Goal: Task Accomplishment & Management: Complete application form

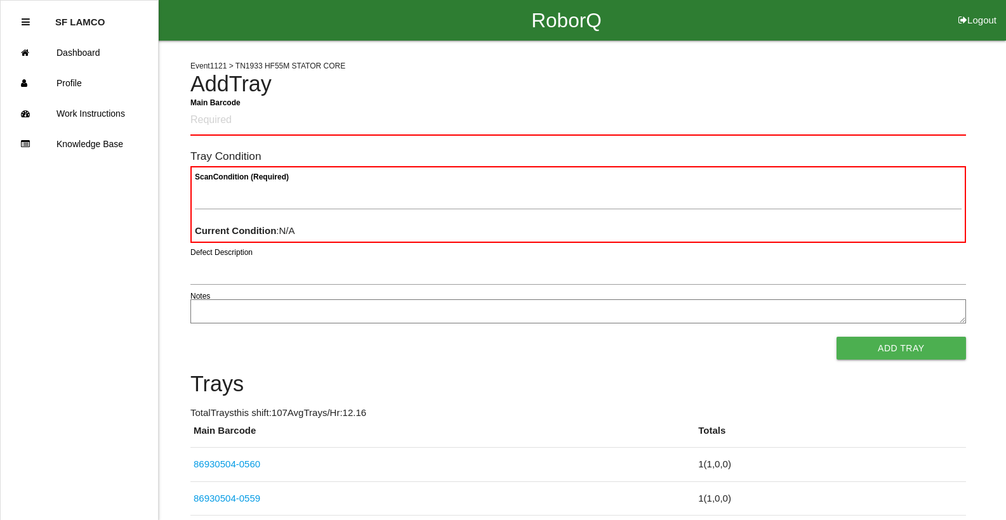
scroll to position [121, 0]
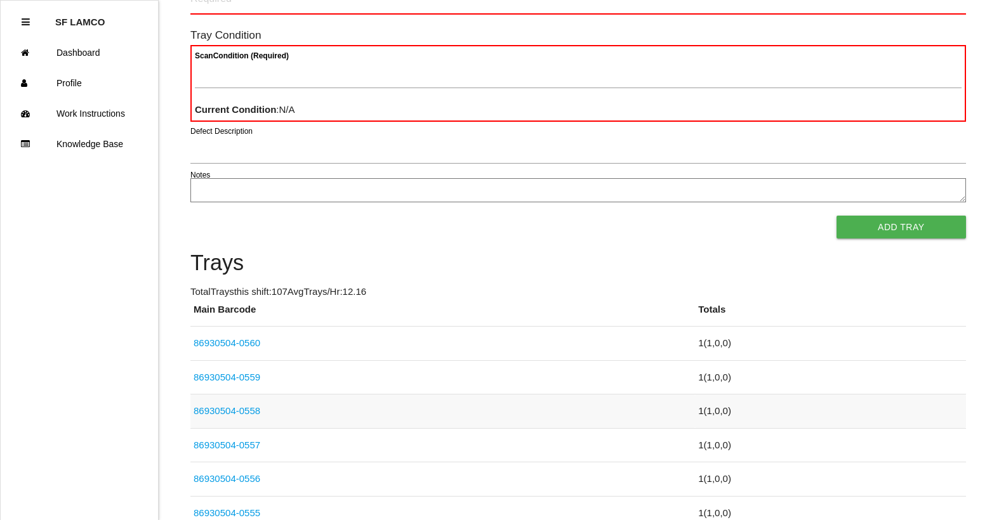
click at [250, 411] on link "86930504-0558" at bounding box center [227, 411] width 67 height 11
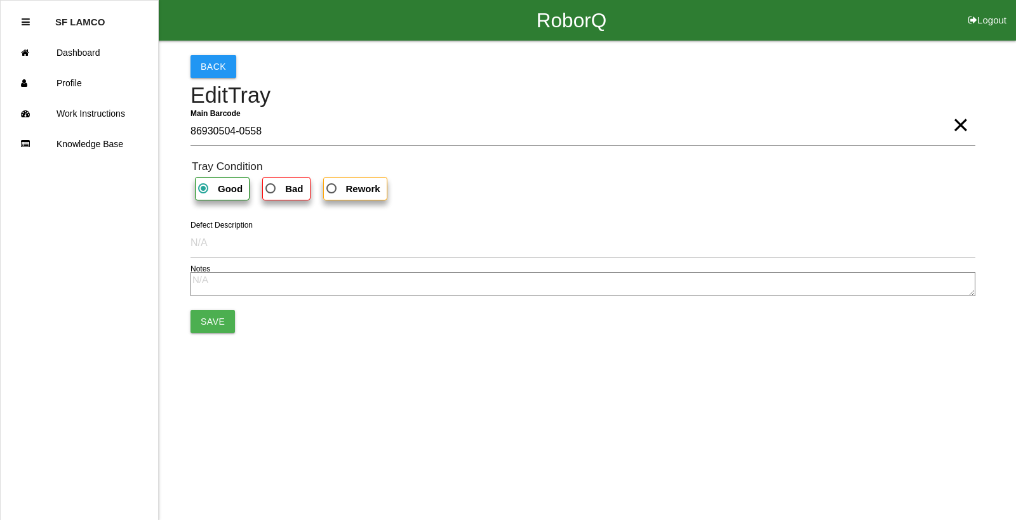
click at [272, 187] on span "Bad" at bounding box center [283, 189] width 40 height 16
click at [271, 187] on input "Bad" at bounding box center [267, 185] width 8 height 8
radio input "true"
click at [215, 316] on button "Save" at bounding box center [212, 321] width 44 height 23
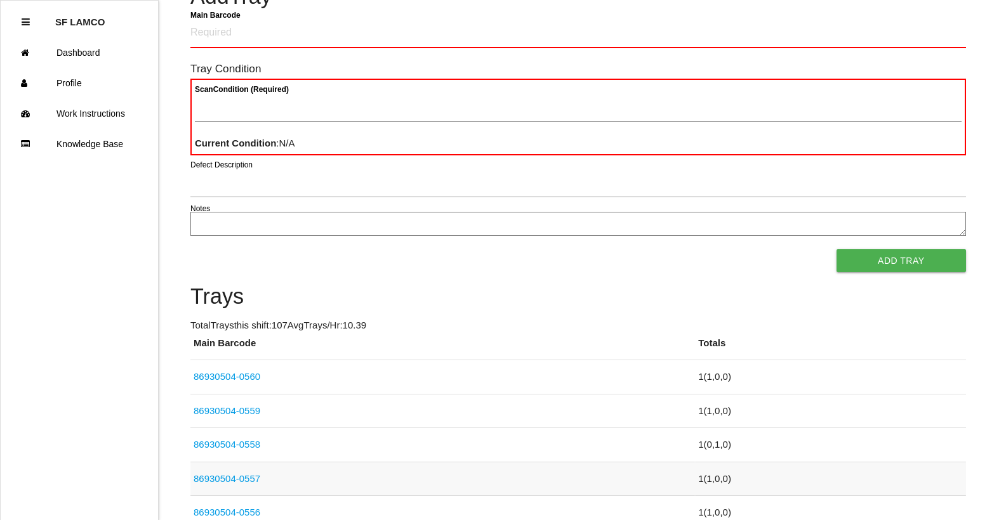
scroll to position [127, 0]
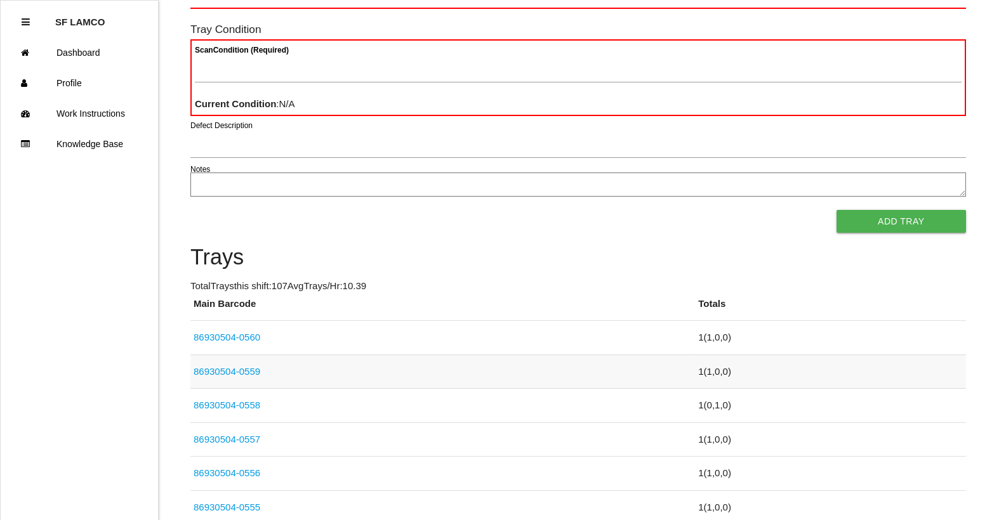
click at [256, 372] on link "86930504-0559" at bounding box center [227, 371] width 67 height 11
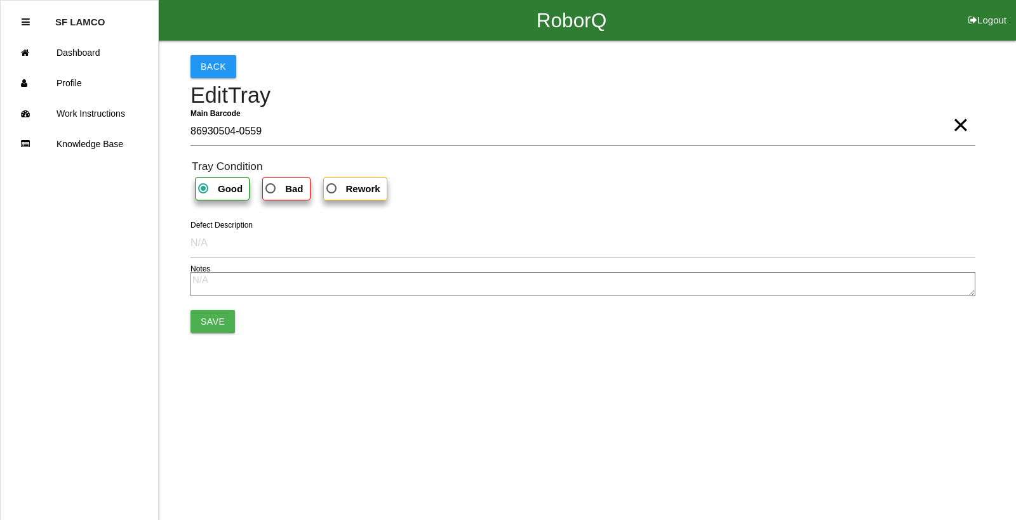
click at [301, 179] on label "Bad" at bounding box center [286, 188] width 48 height 23
click at [271, 181] on input "Bad" at bounding box center [267, 185] width 8 height 8
radio input "true"
click at [216, 319] on button "Save" at bounding box center [212, 321] width 44 height 23
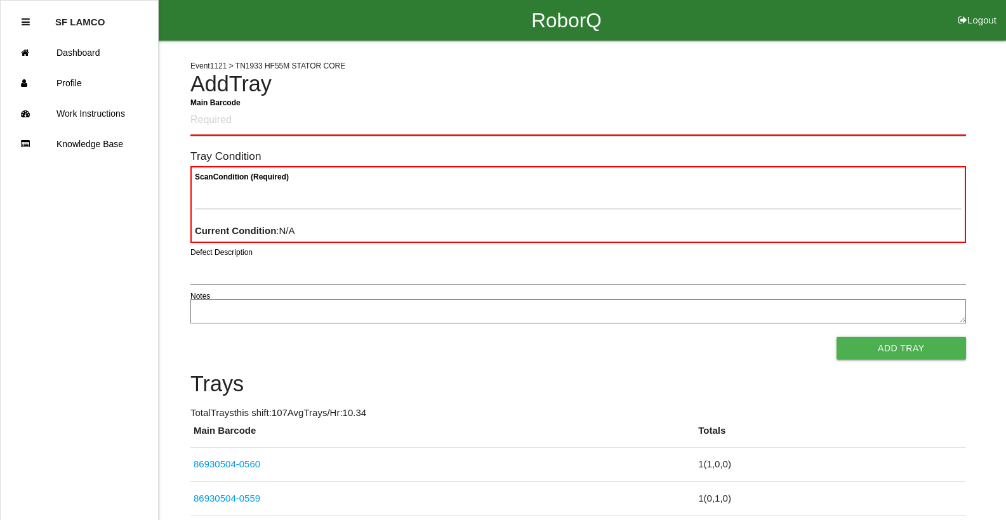
click at [222, 123] on Barcode "Main Barcode" at bounding box center [578, 121] width 776 height 30
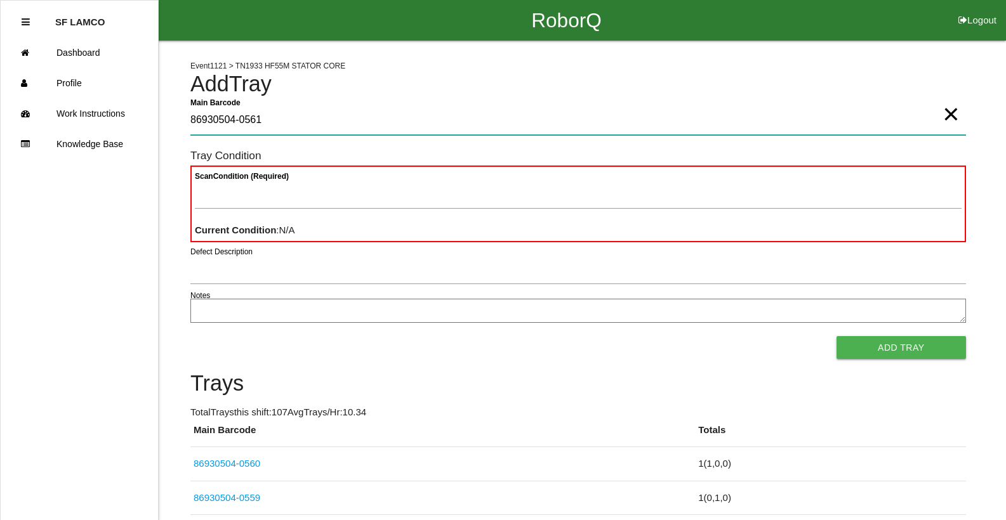
type Barcode "86930504-0561"
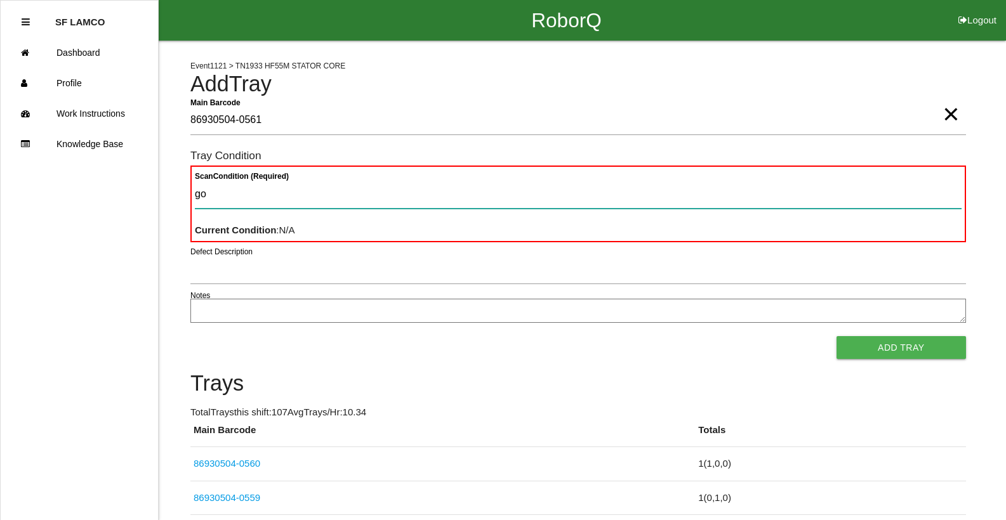
type Condition "goo"
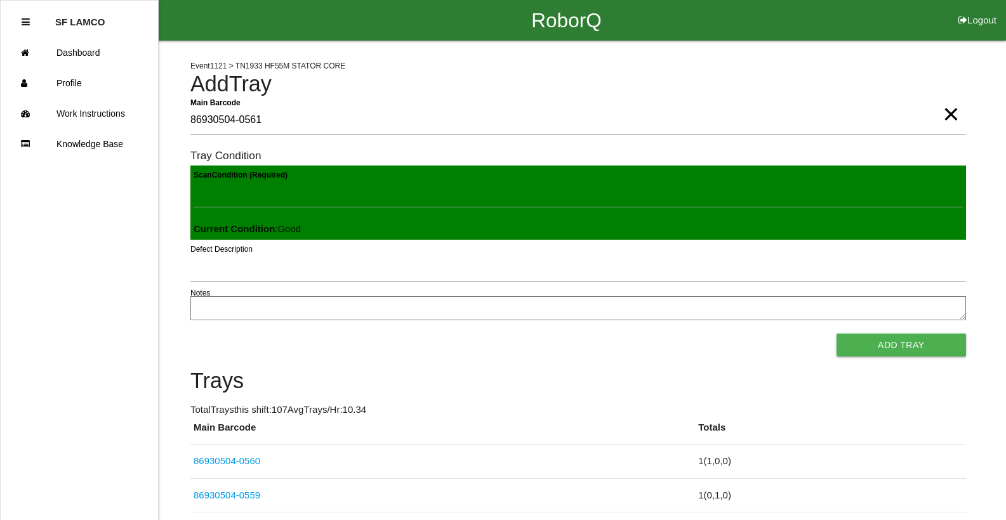
click at [837, 334] on button "Add Tray" at bounding box center [901, 345] width 129 height 23
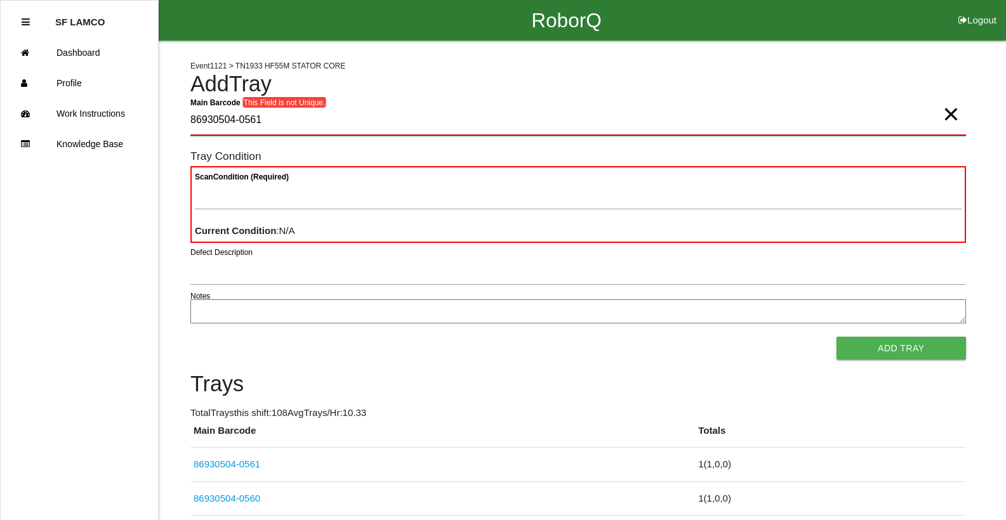
click at [265, 124] on Barcode "86930504-0561" at bounding box center [578, 121] width 776 height 30
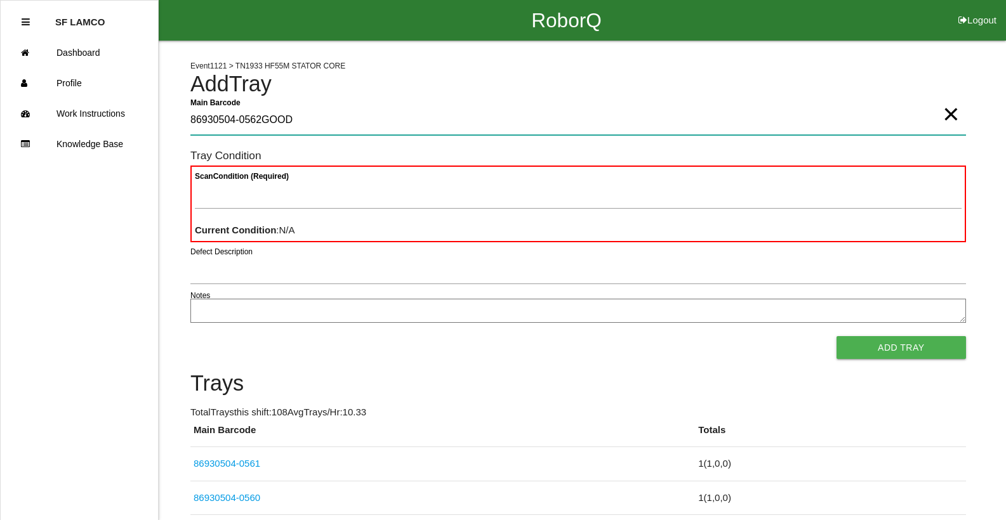
type Barcode "86930504-0562GOOD"
click at [291, 124] on Barcode "86930504-0562GOOD" at bounding box center [578, 120] width 776 height 29
type Barcode "86930504-0562"
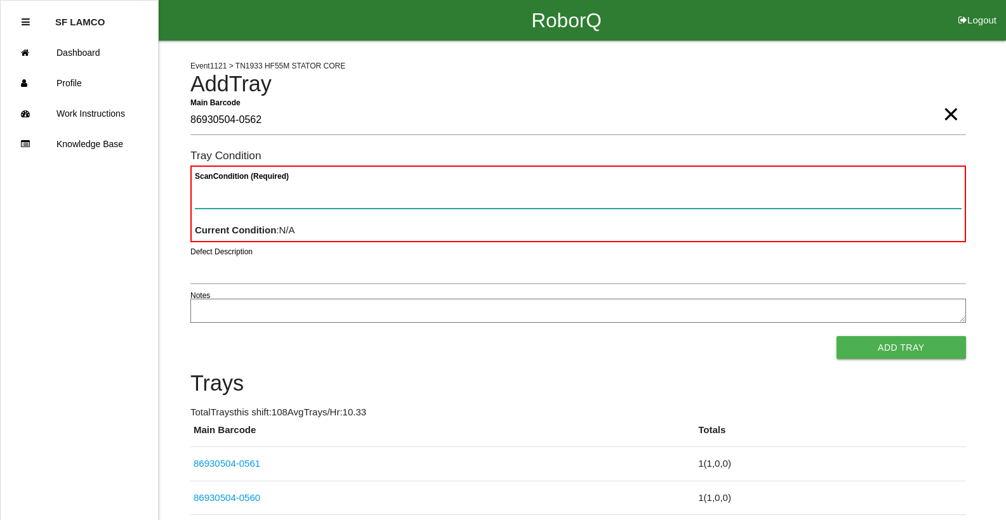
click at [275, 192] on Condition "Scan Condition (Required)" at bounding box center [578, 194] width 767 height 29
type Condition "goo"
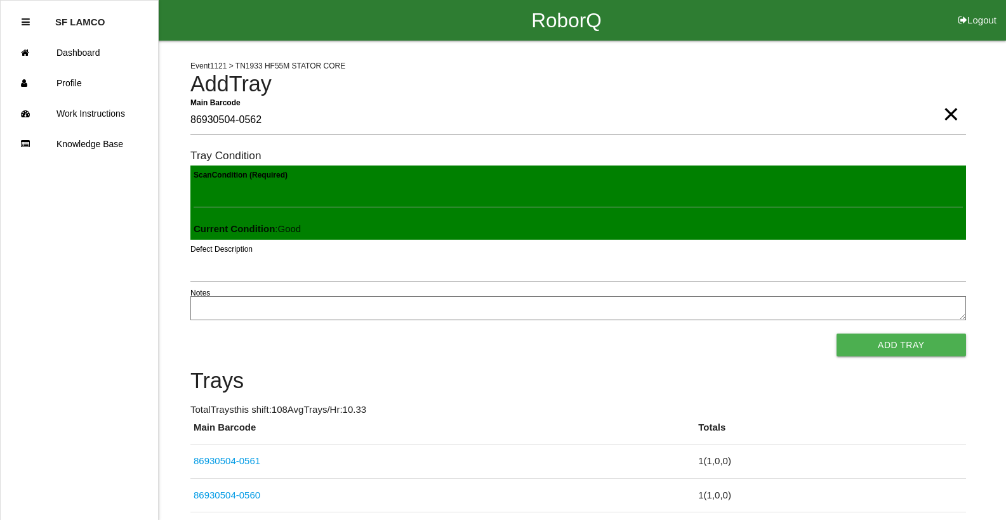
click at [837, 334] on button "Add Tray" at bounding box center [901, 345] width 129 height 23
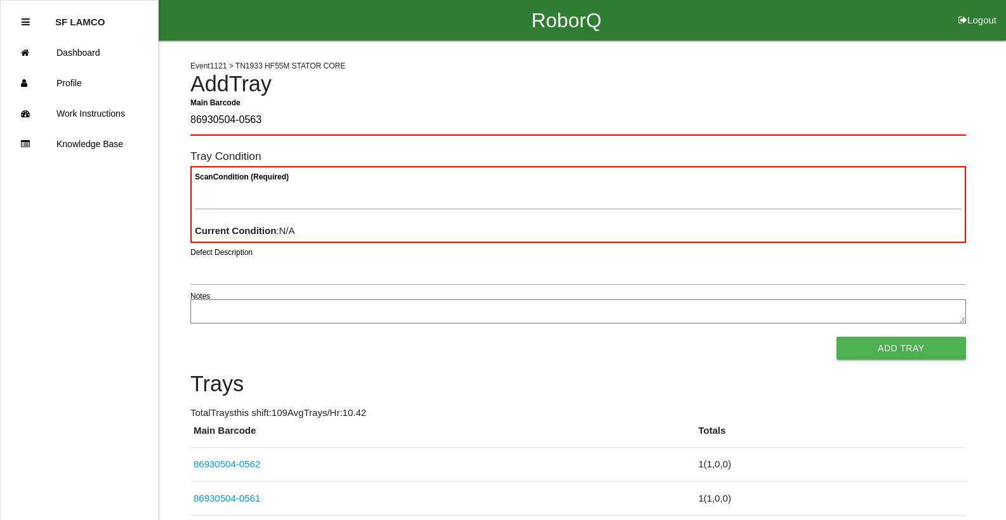
type Barcode "86930504-0563"
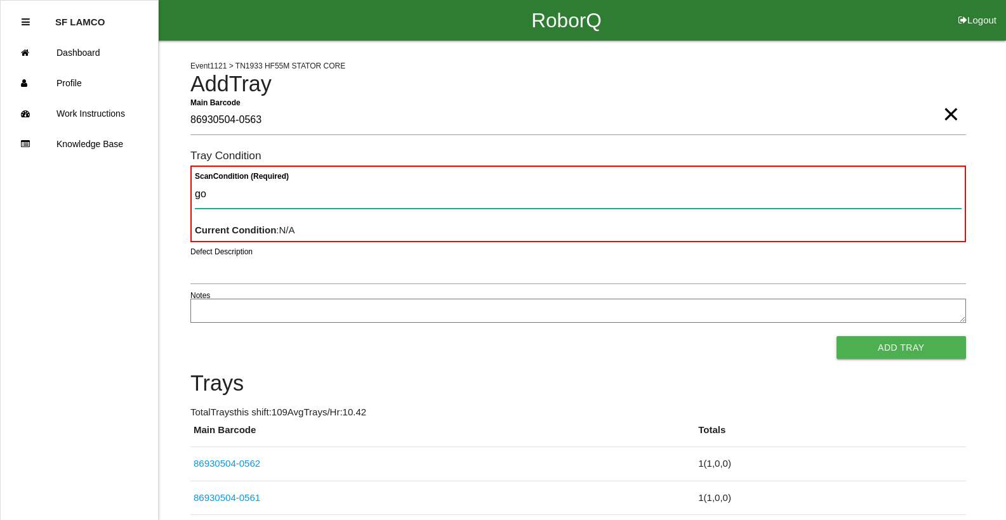
type Condition "goo"
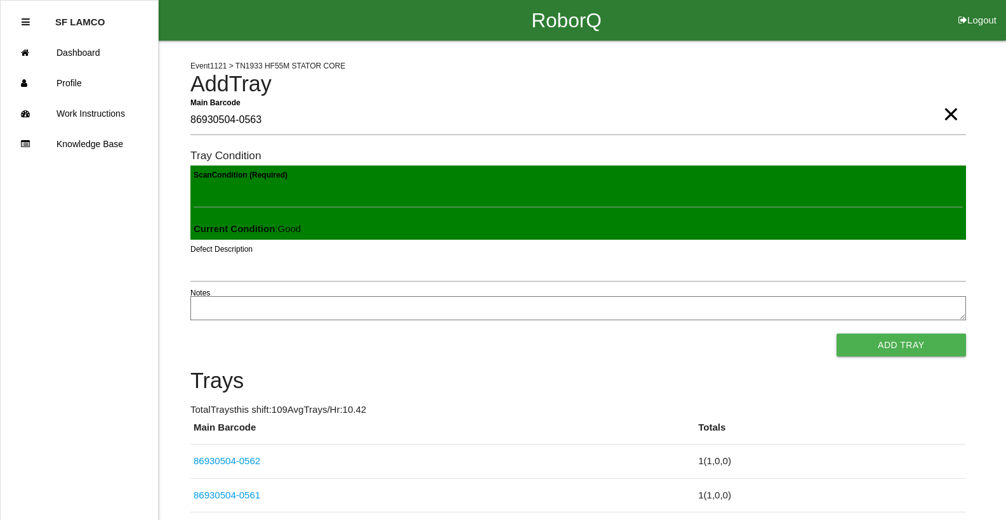
click at [837, 334] on button "Add Tray" at bounding box center [901, 345] width 129 height 23
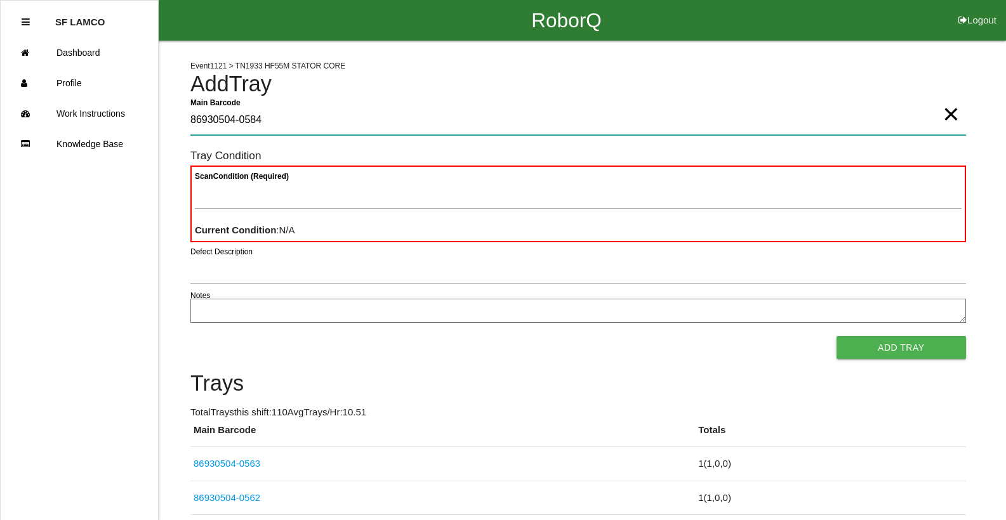
click at [267, 122] on Barcode "86930504-0584" at bounding box center [578, 120] width 776 height 29
type Barcode "86930504-0564"
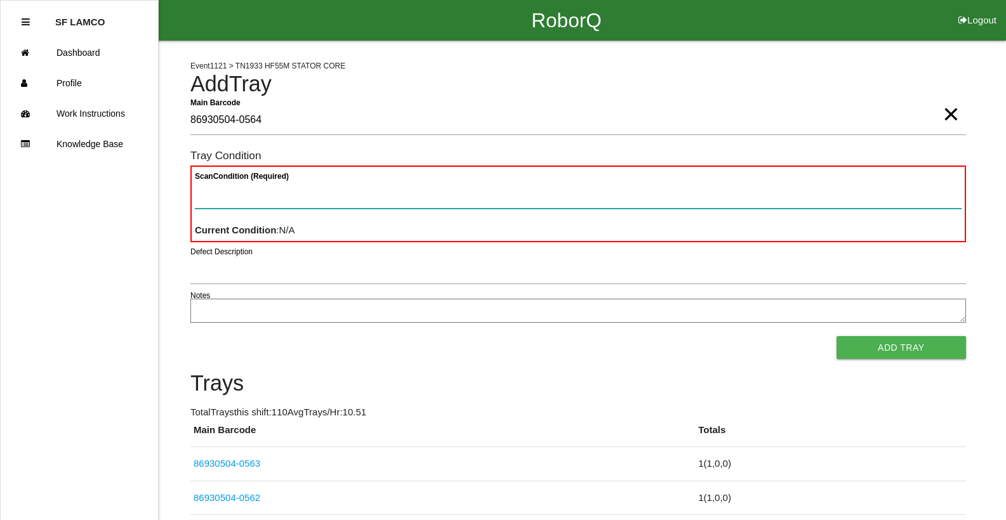
click at [228, 193] on Condition "Scan Condition (Required)" at bounding box center [578, 194] width 767 height 29
type Condition "goo"
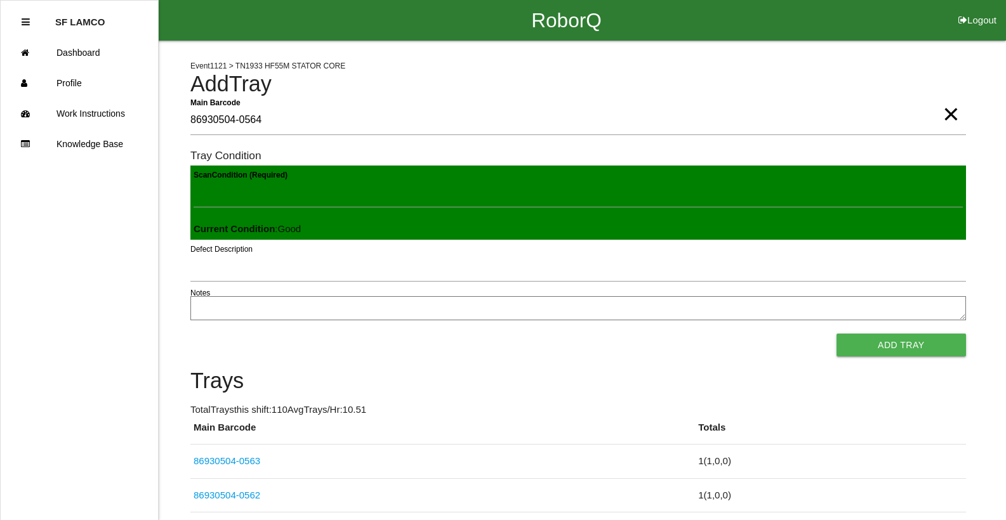
click at [837, 334] on button "Add Tray" at bounding box center [901, 345] width 129 height 23
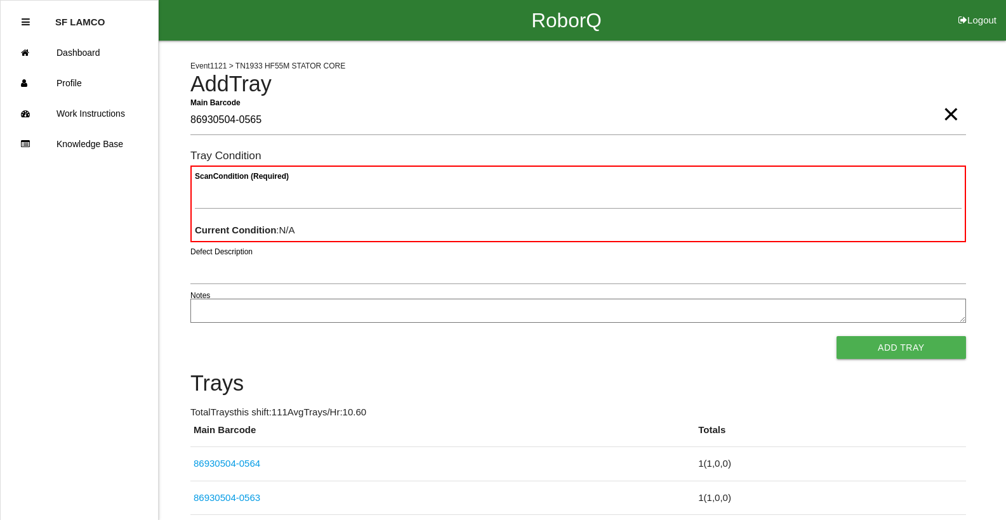
type Barcode "86930504-0565"
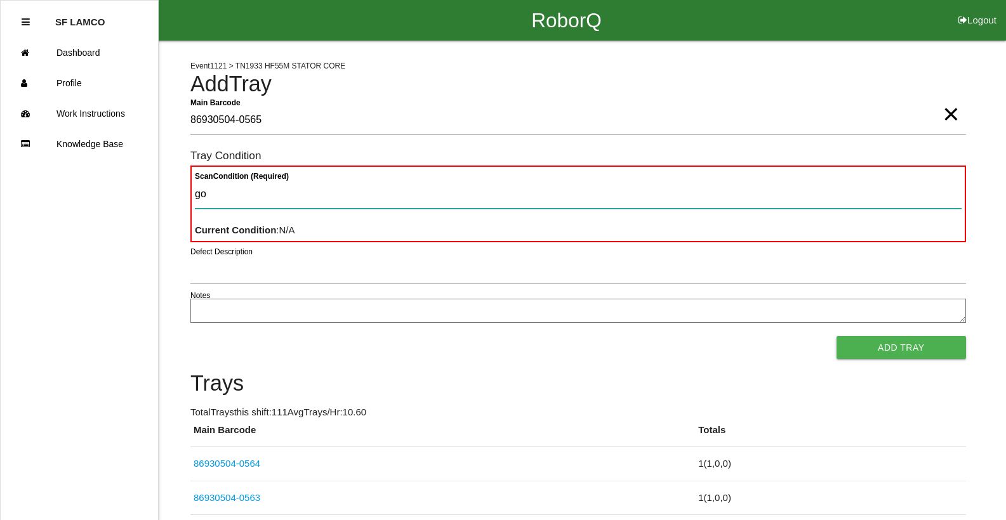
type Condition "goo"
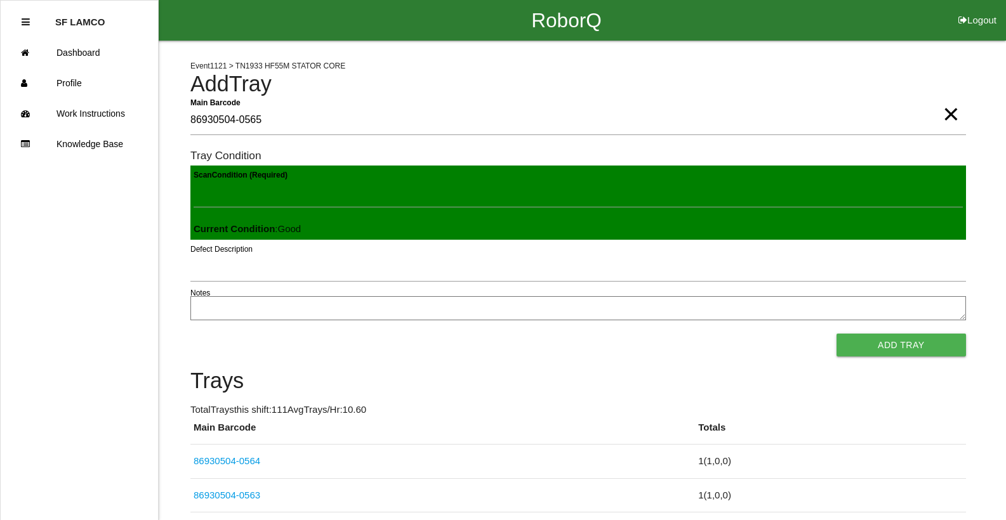
click at [837, 334] on button "Add Tray" at bounding box center [901, 345] width 129 height 23
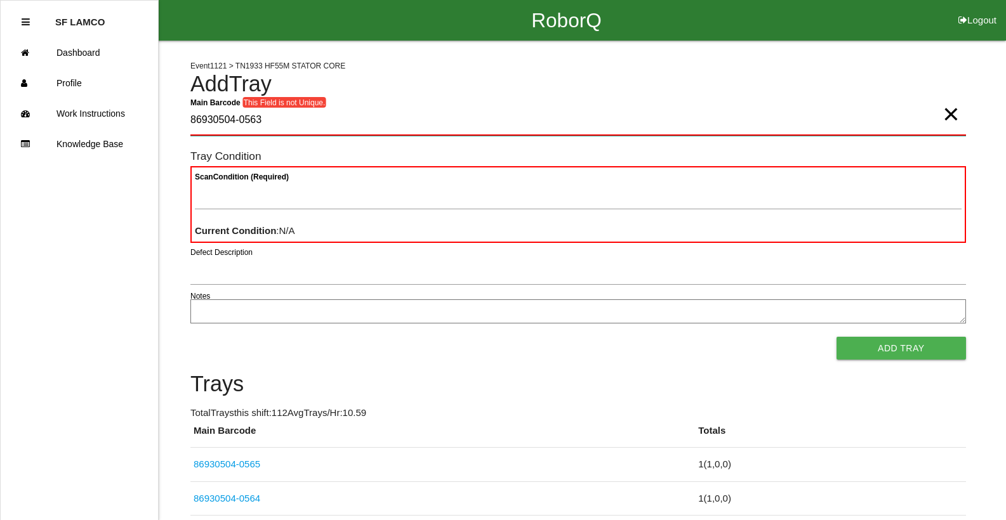
click at [263, 120] on Barcode "86930504-0563" at bounding box center [578, 121] width 776 height 30
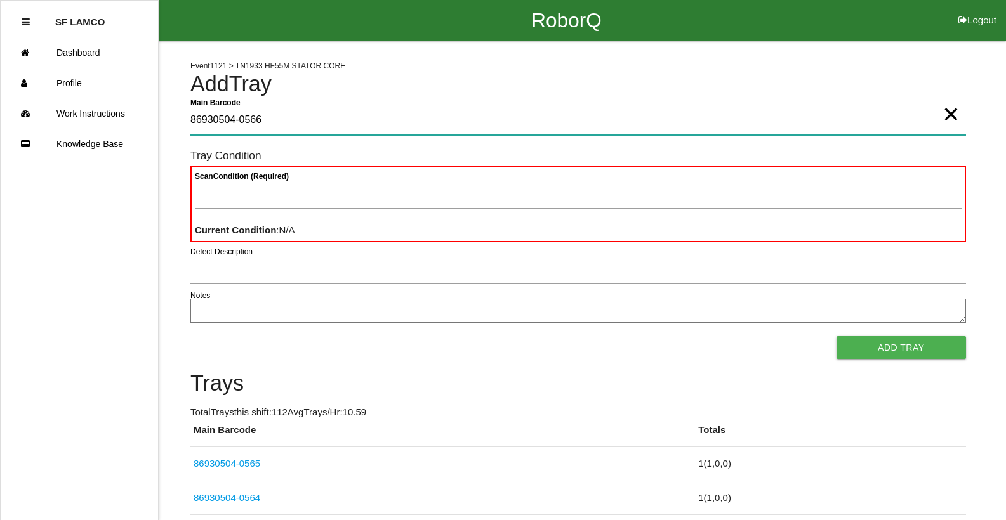
type Barcode "86930504-0566"
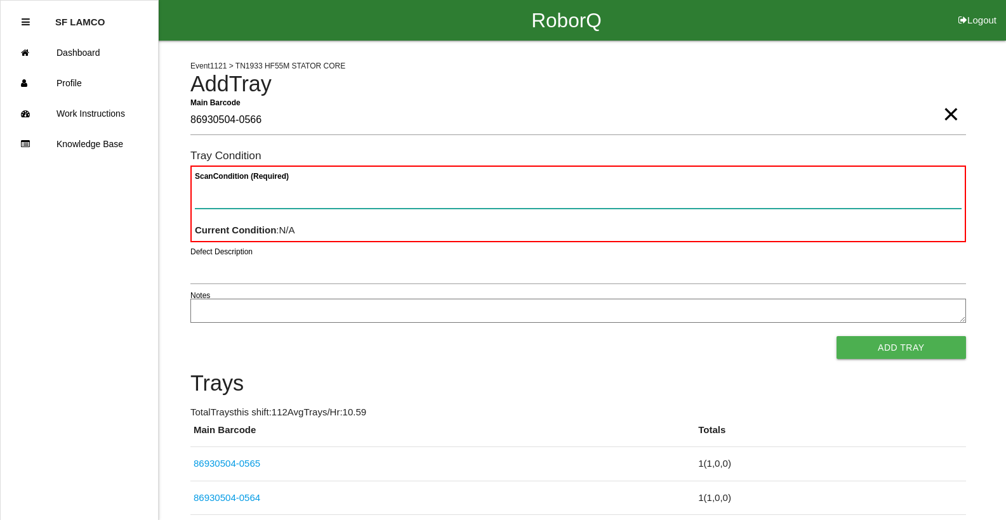
click at [243, 189] on Condition "Scan Condition (Required)" at bounding box center [578, 194] width 767 height 29
type Condition "goo"
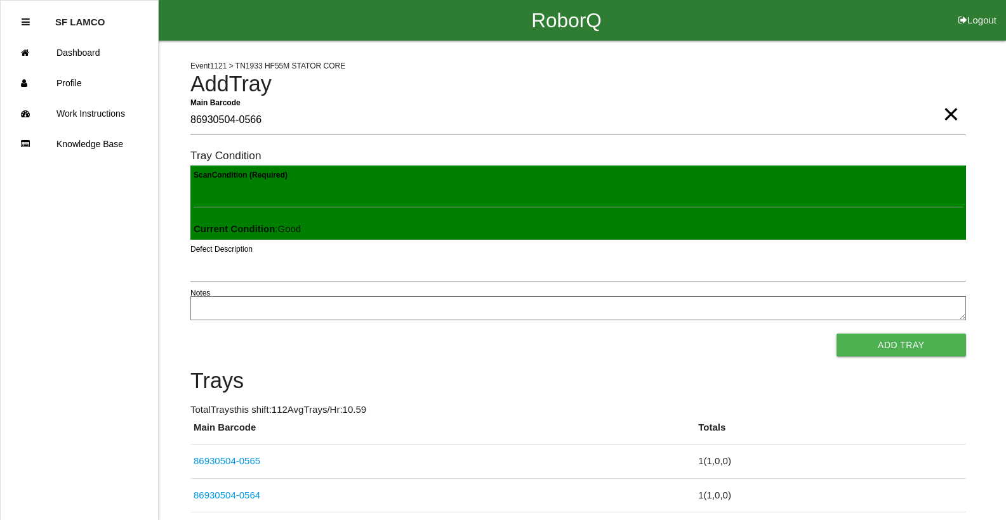
click at [837, 334] on button "Add Tray" at bounding box center [901, 345] width 129 height 23
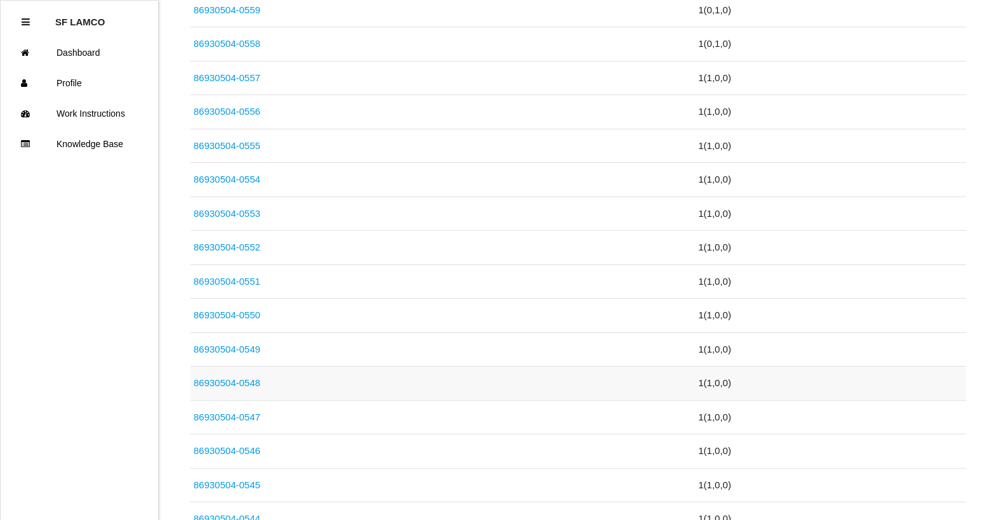
scroll to position [762, 0]
click at [248, 453] on link "86930504-0544" at bounding box center [227, 449] width 67 height 11
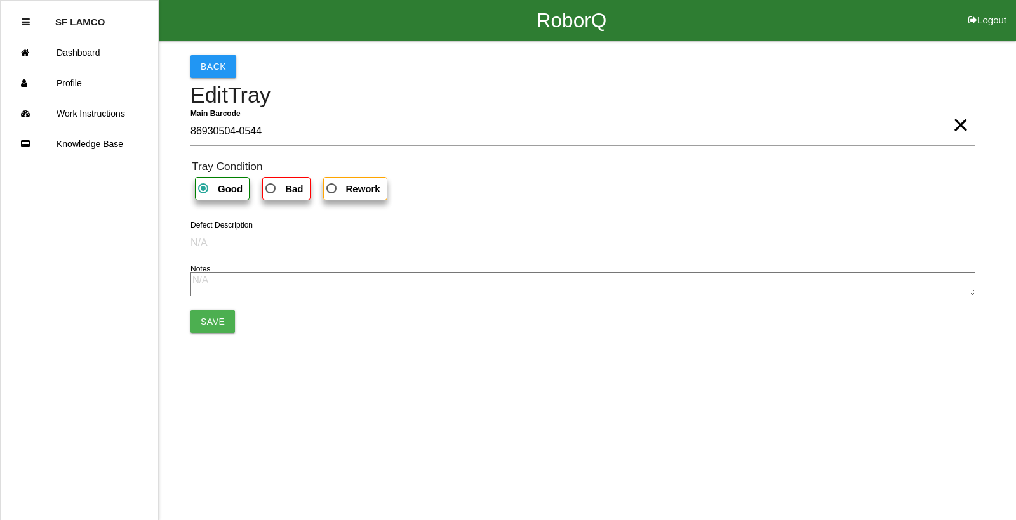
drag, startPoint x: 281, startPoint y: 187, endPoint x: 281, endPoint y: 194, distance: 7.6
click at [281, 187] on span "Bad" at bounding box center [283, 189] width 40 height 16
click at [271, 187] on input "Bad" at bounding box center [267, 185] width 8 height 8
radio input "true"
click at [218, 319] on button "Save" at bounding box center [212, 321] width 44 height 23
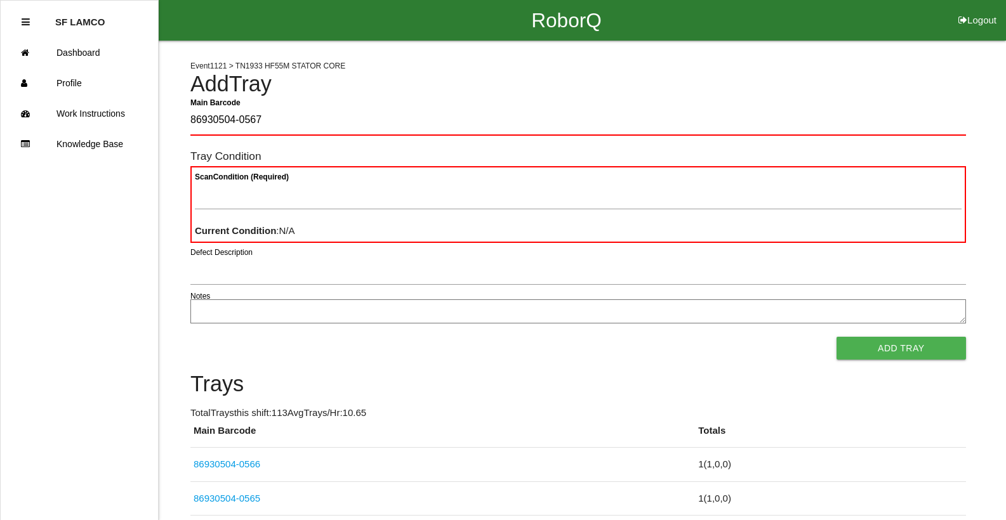
type Barcode "86930504-0567"
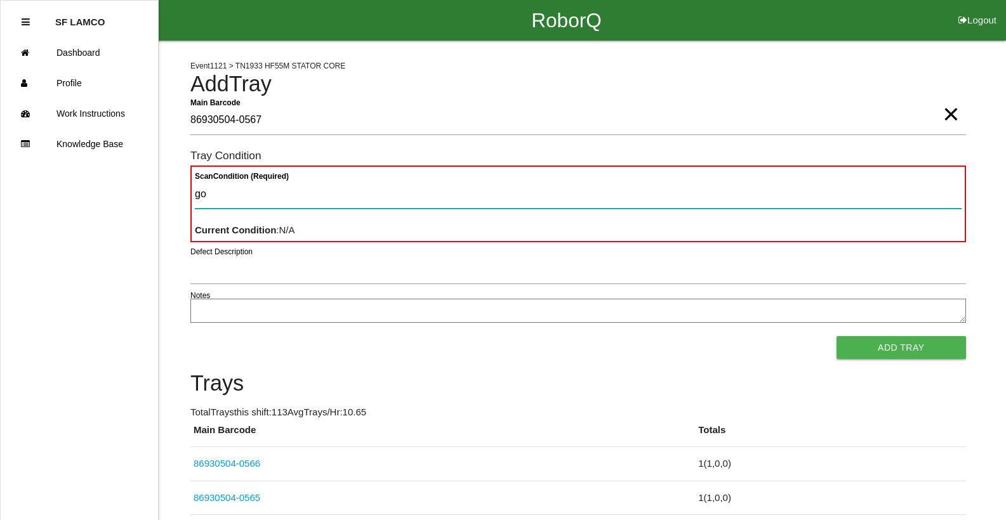
type Condition "goo"
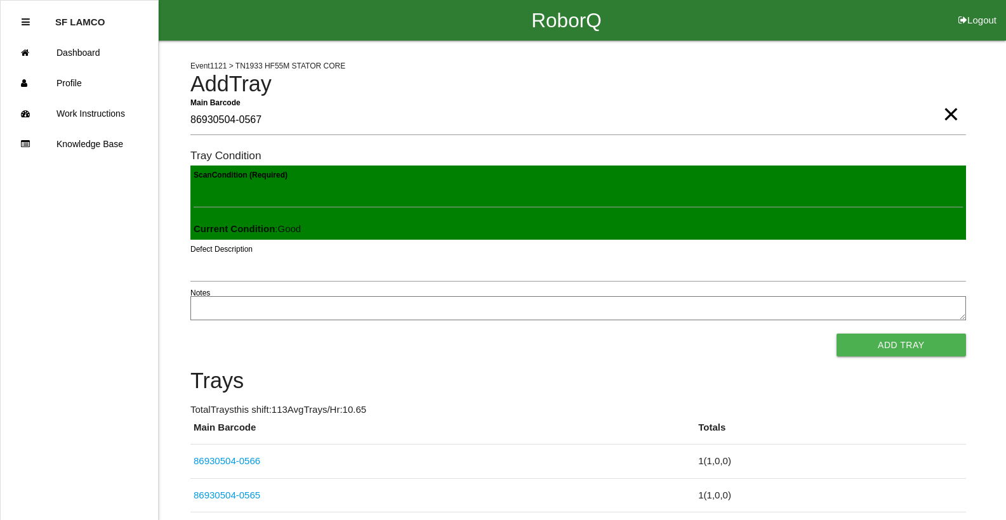
click at [837, 334] on button "Add Tray" at bounding box center [901, 345] width 129 height 23
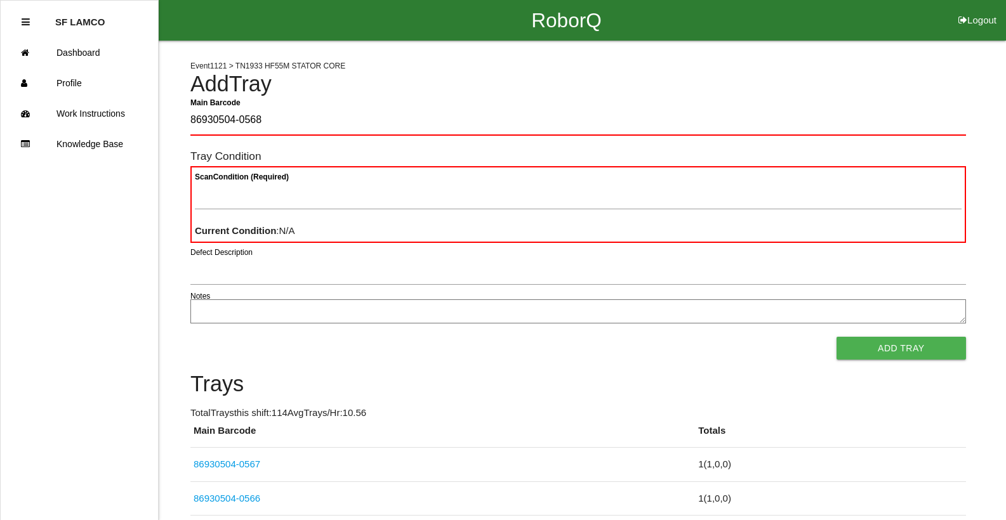
type Barcode "86930504-0568"
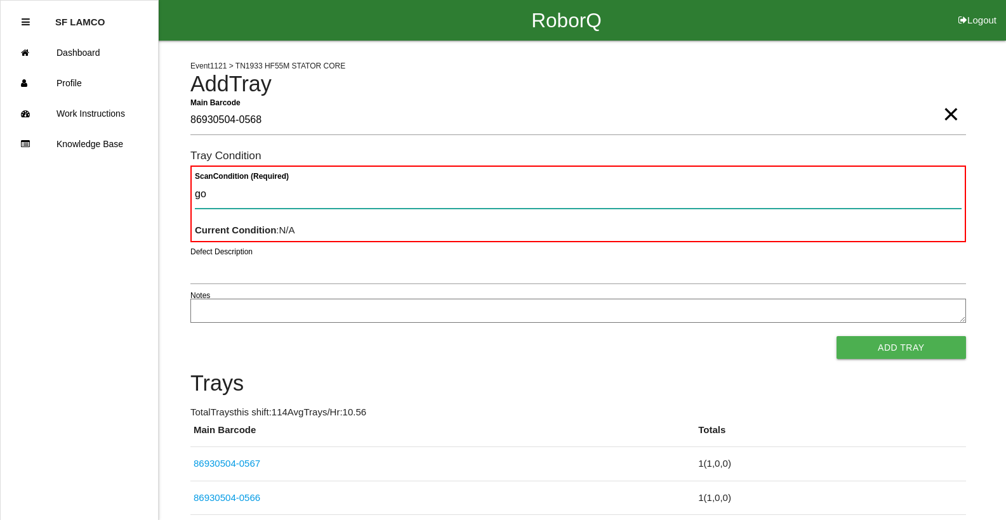
type Condition "goo"
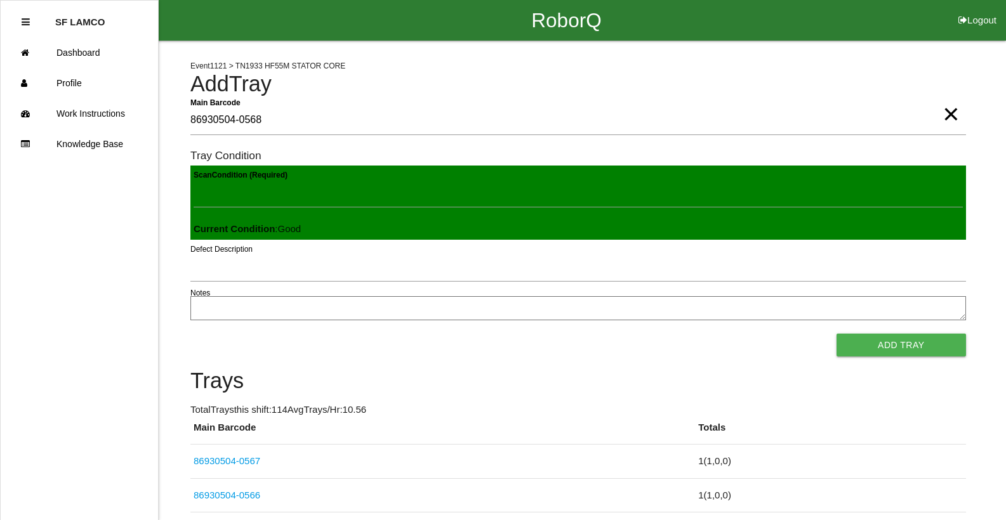
click at [837, 334] on button "Add Tray" at bounding box center [901, 345] width 129 height 23
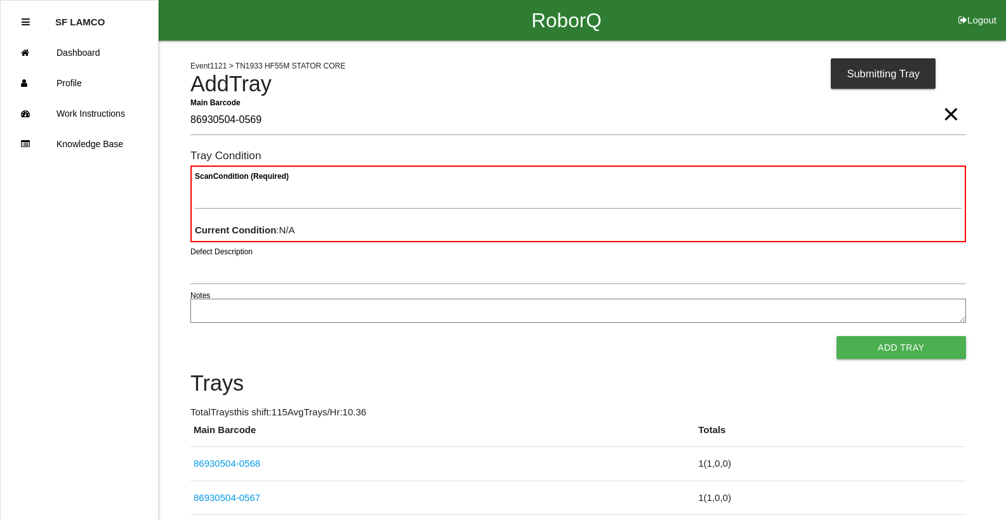
type Barcode "86930504-0569"
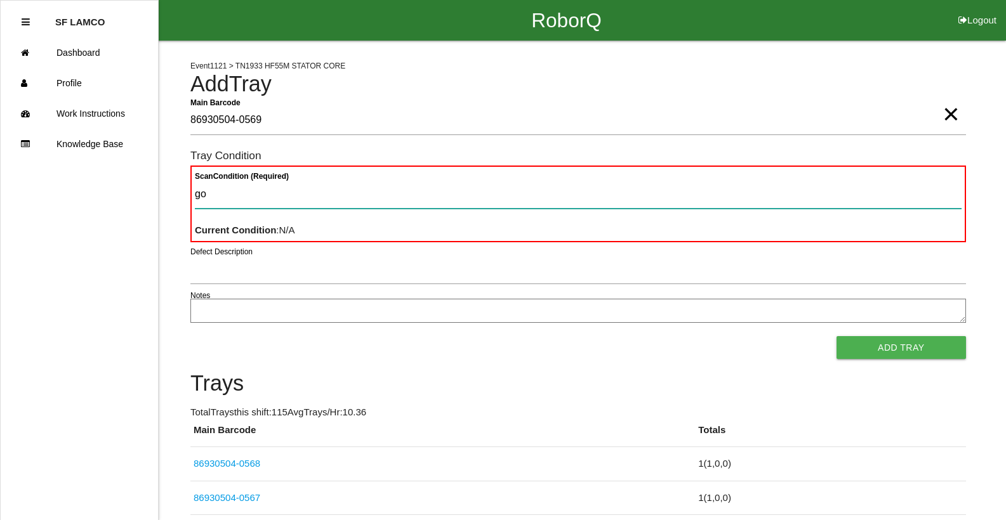
type Condition "goo"
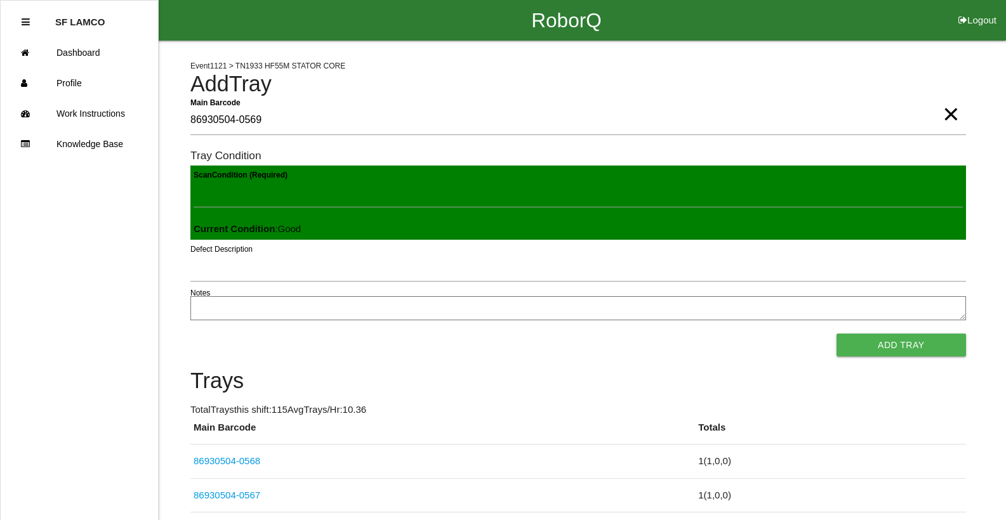
click at [837, 334] on button "Add Tray" at bounding box center [901, 345] width 129 height 23
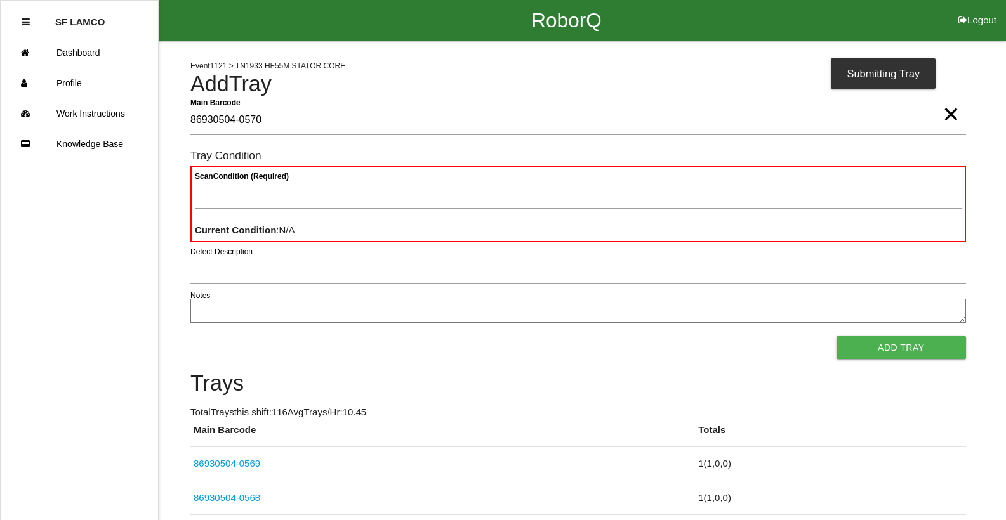
type Barcode "86930504-0570"
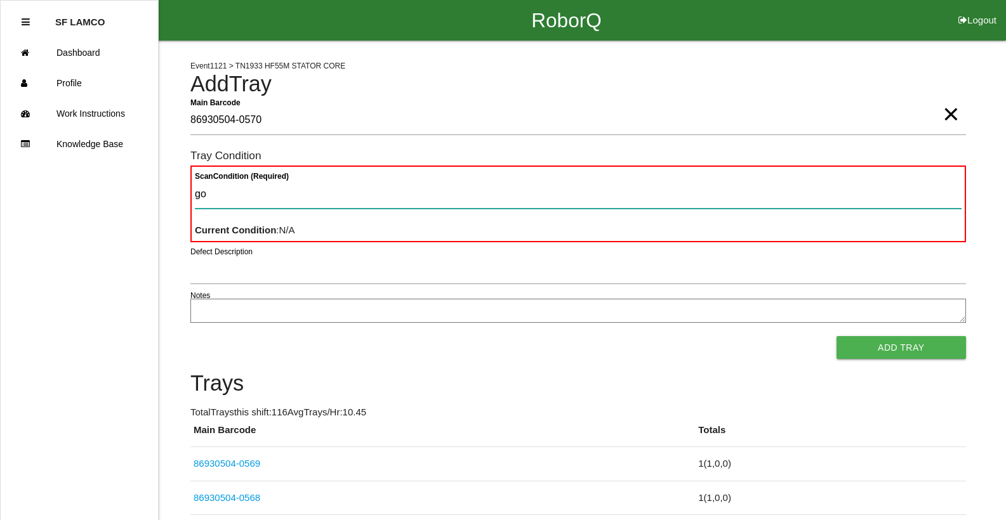
type Condition "goo"
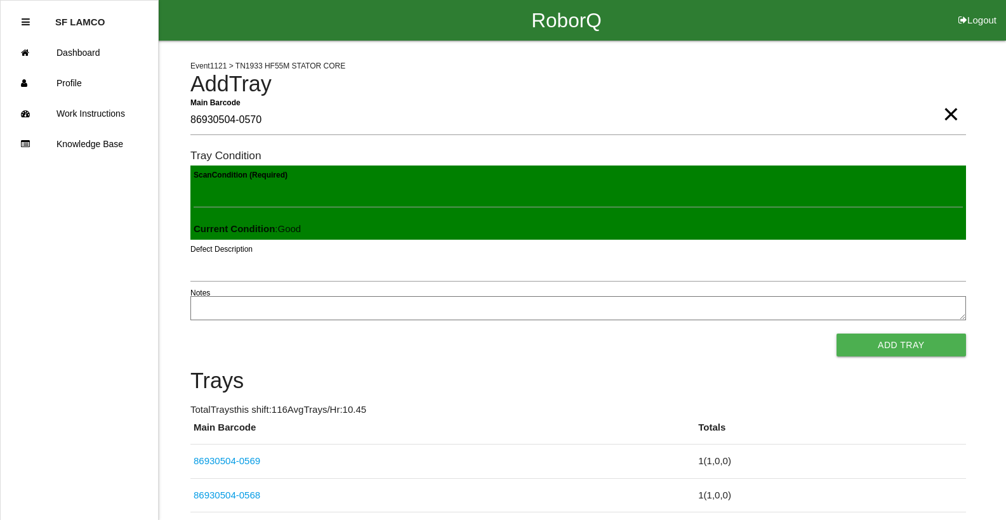
click at [837, 334] on button "Add Tray" at bounding box center [901, 345] width 129 height 23
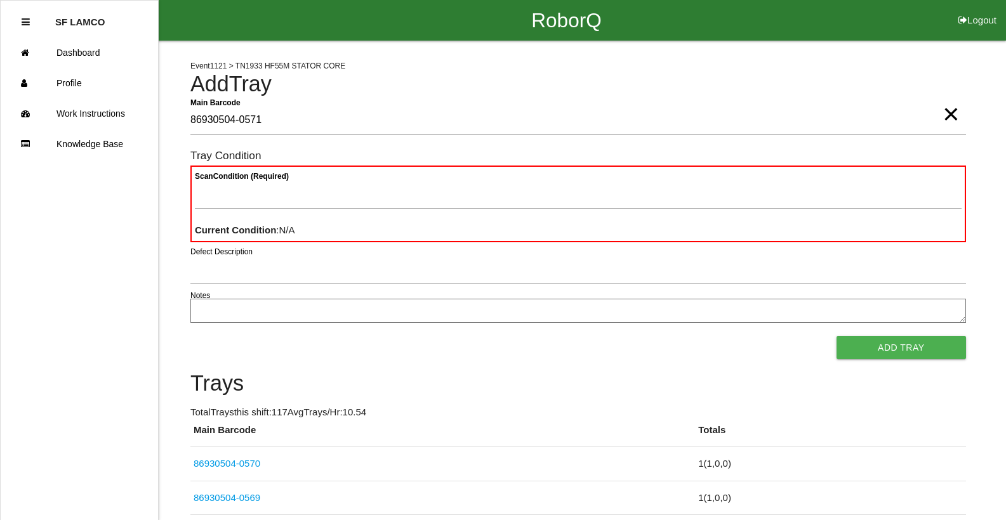
type Barcode "86930504-0571"
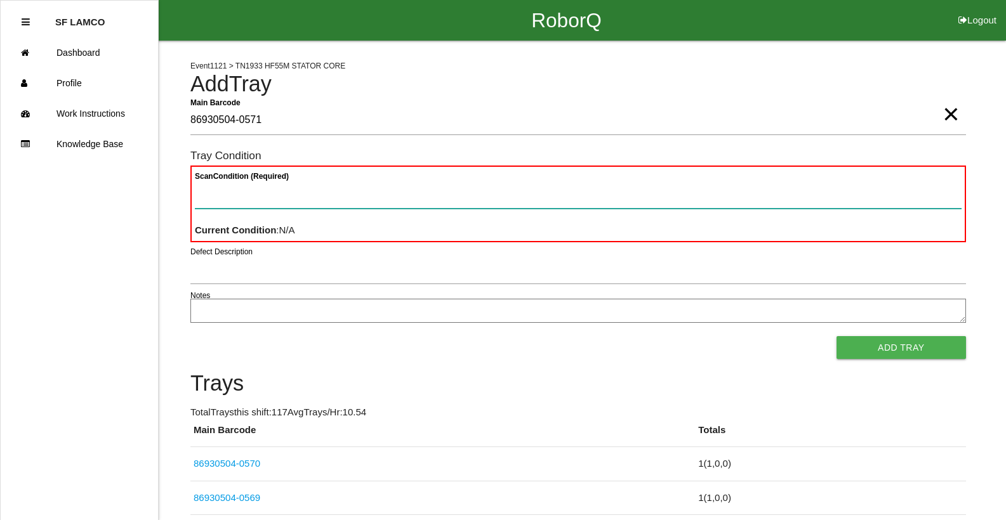
paste Condition "text"
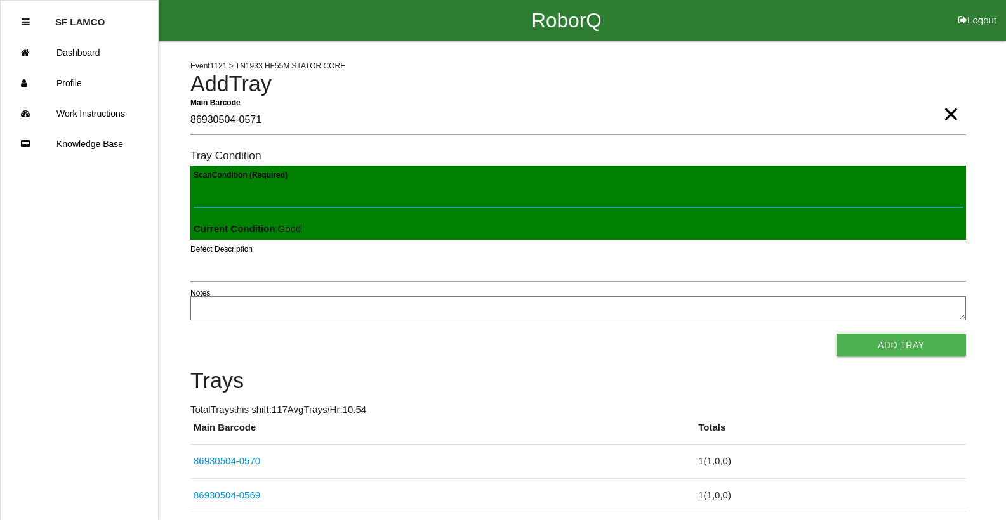
click at [837, 334] on button "Add Tray" at bounding box center [901, 345] width 129 height 23
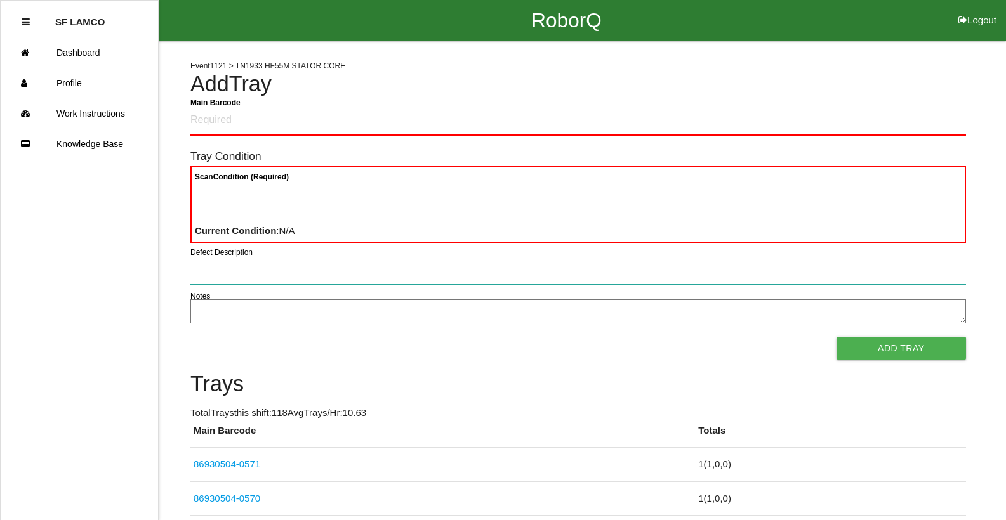
click at [284, 276] on input "Defect Description" at bounding box center [578, 270] width 776 height 29
type input "good"
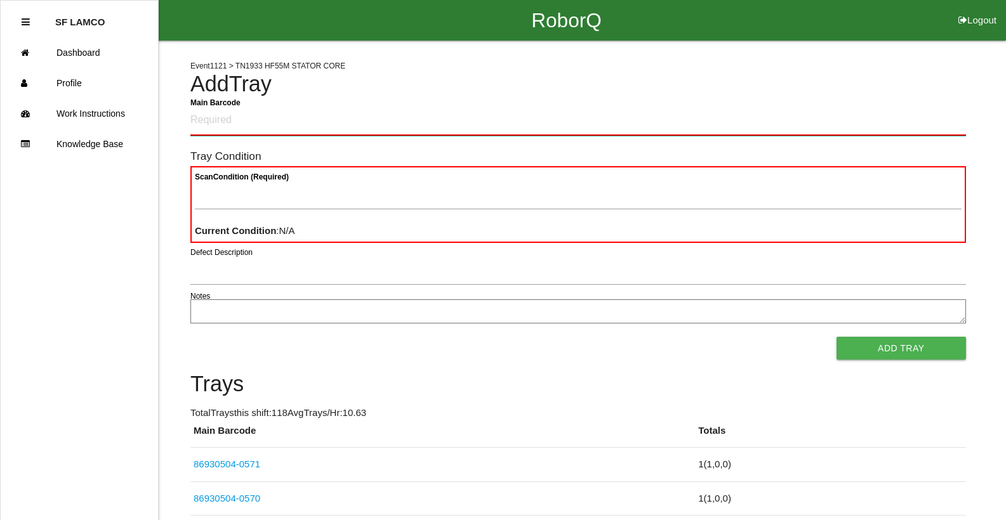
click at [308, 131] on Barcode "Main Barcode" at bounding box center [578, 121] width 776 height 30
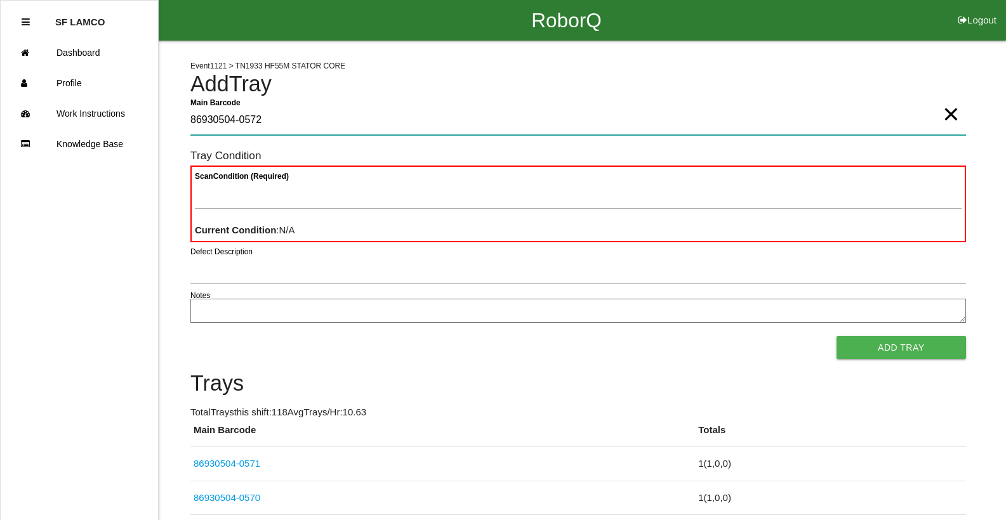
type Barcode "86930504-0572"
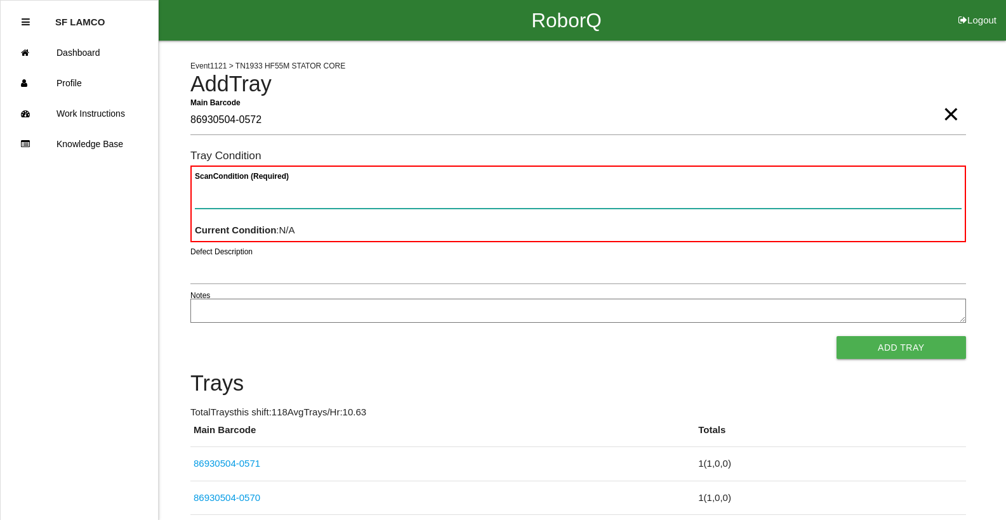
paste Condition "text"
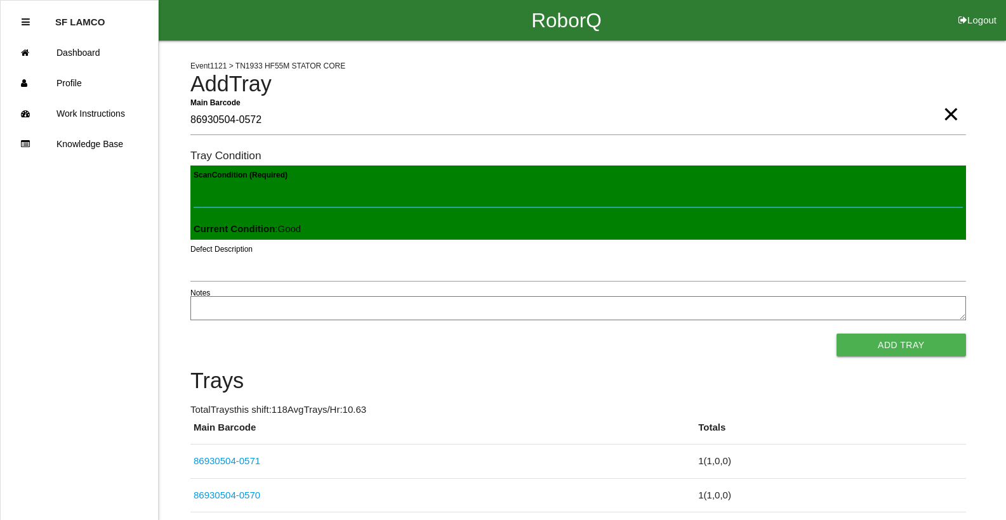
click at [837, 334] on button "Add Tray" at bounding box center [901, 345] width 129 height 23
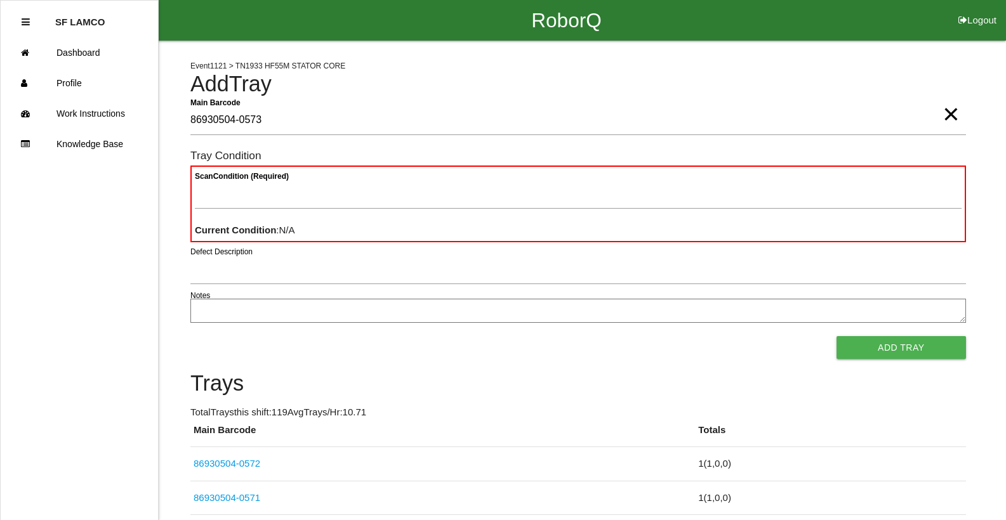
type Barcode "86930504-0573"
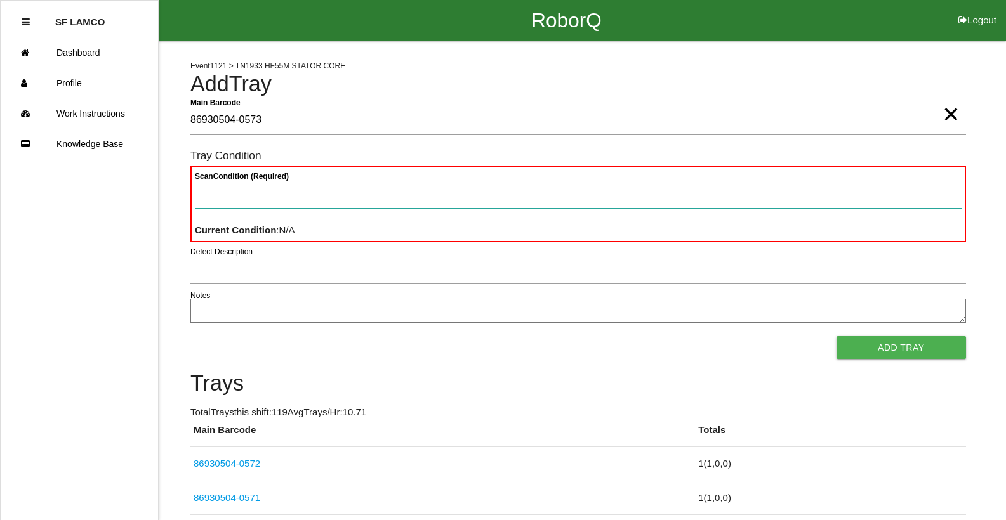
paste Condition "text"
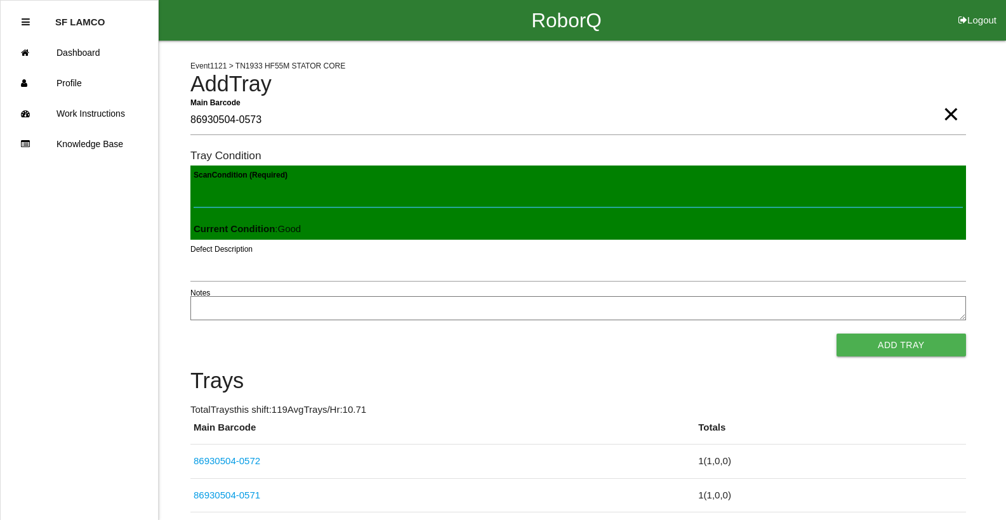
click at [837, 334] on button "Add Tray" at bounding box center [901, 345] width 129 height 23
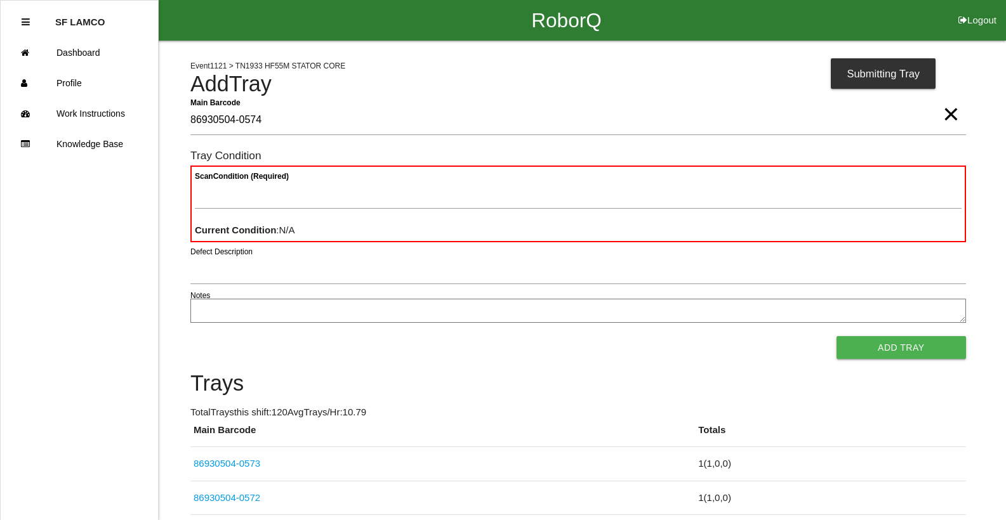
type Barcode "86930504-0574"
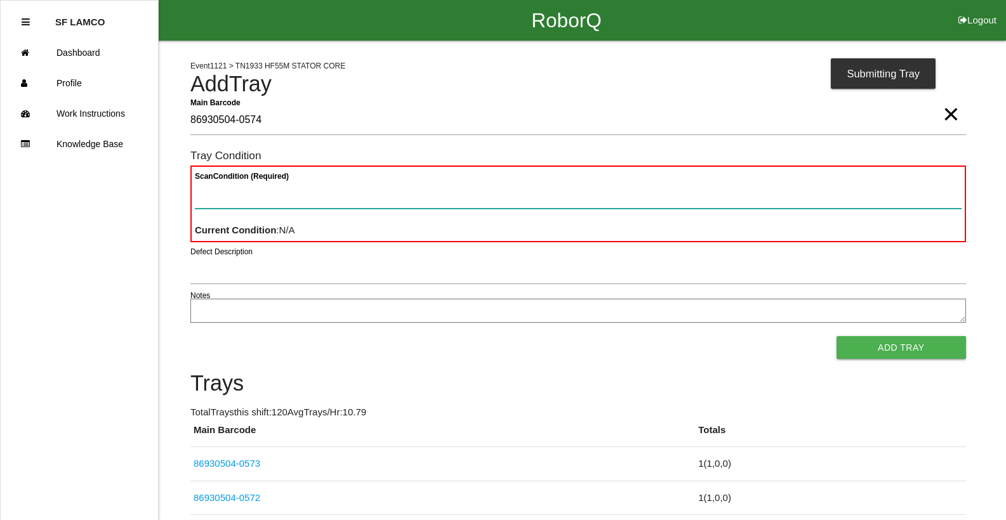
paste Condition "text"
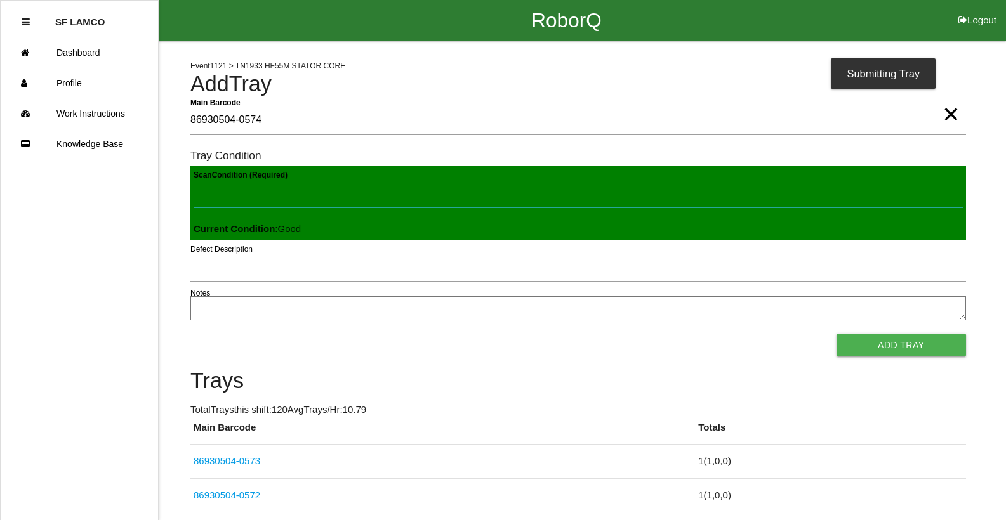
click at [837, 334] on button "Add Tray" at bounding box center [901, 345] width 129 height 23
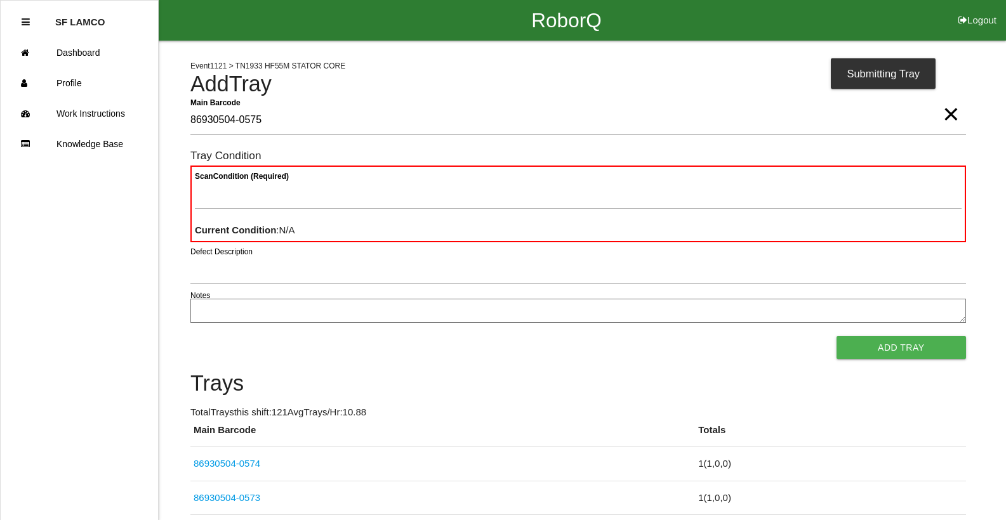
type Barcode "86930504-0575"
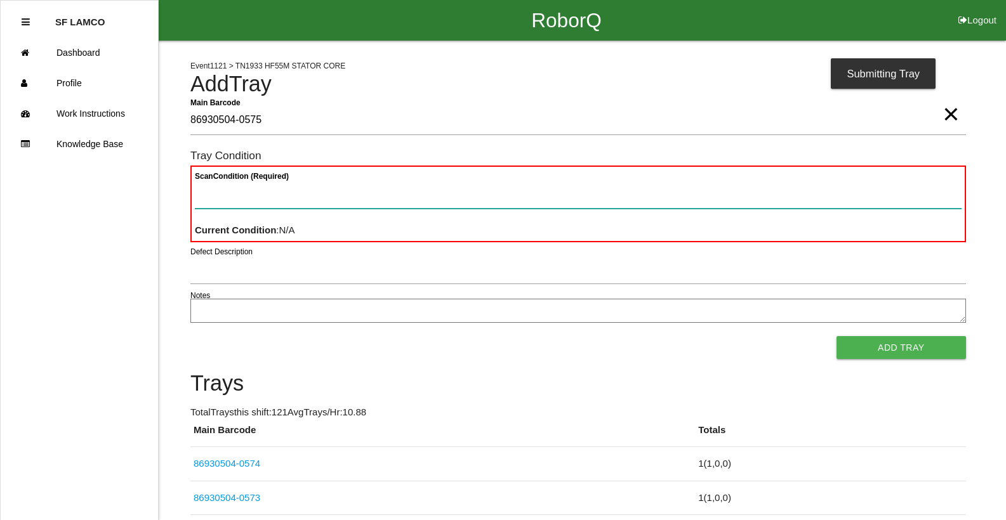
paste Condition "text"
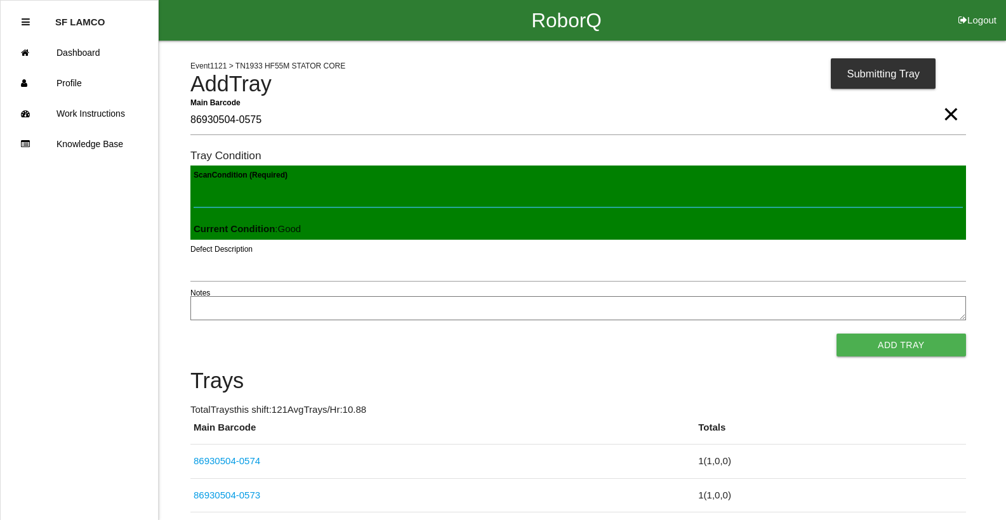
click at [837, 334] on button "Add Tray" at bounding box center [901, 345] width 129 height 23
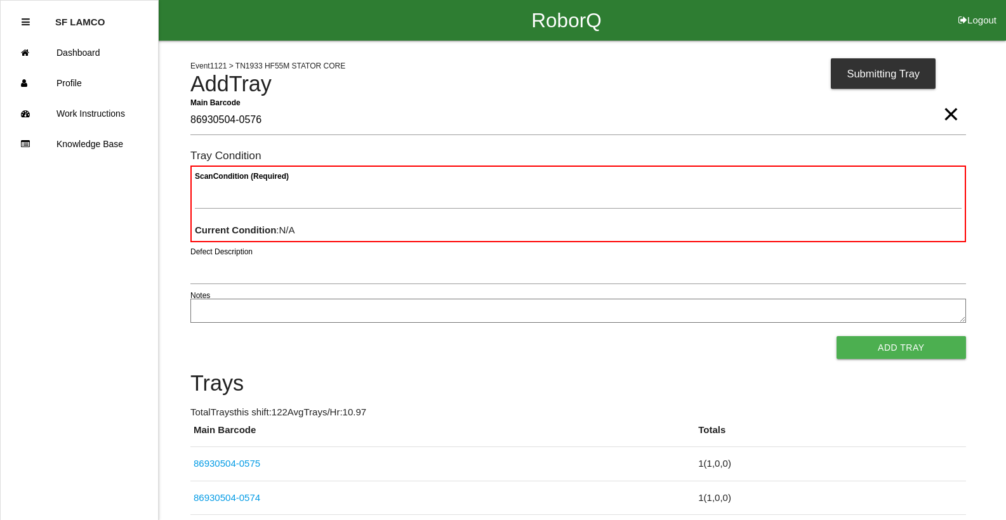
type Barcode "86930504-0576"
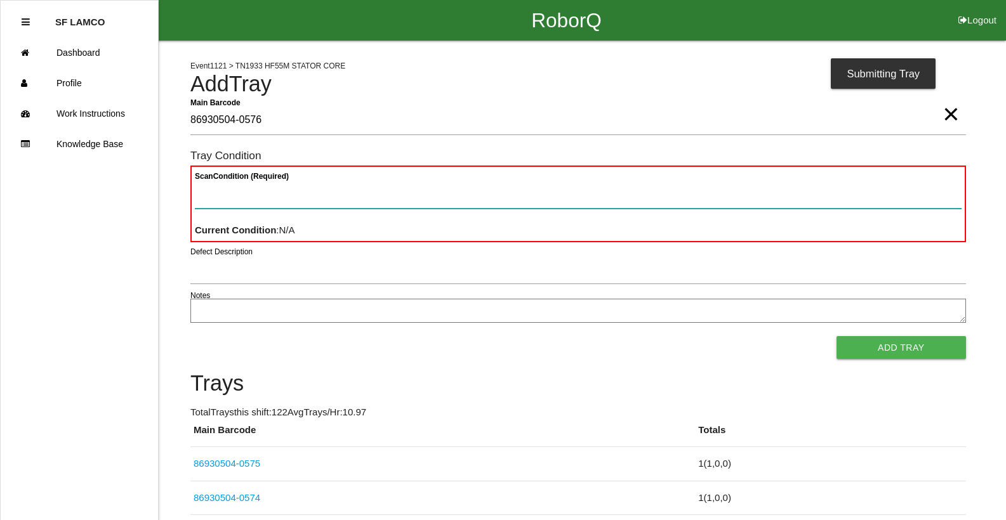
paste Condition "text"
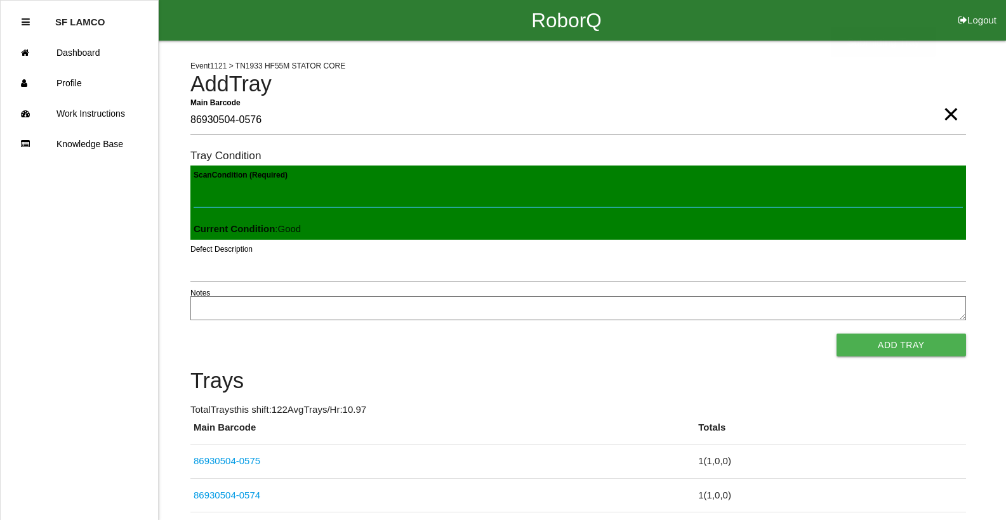
click at [837, 334] on button "Add Tray" at bounding box center [901, 345] width 129 height 23
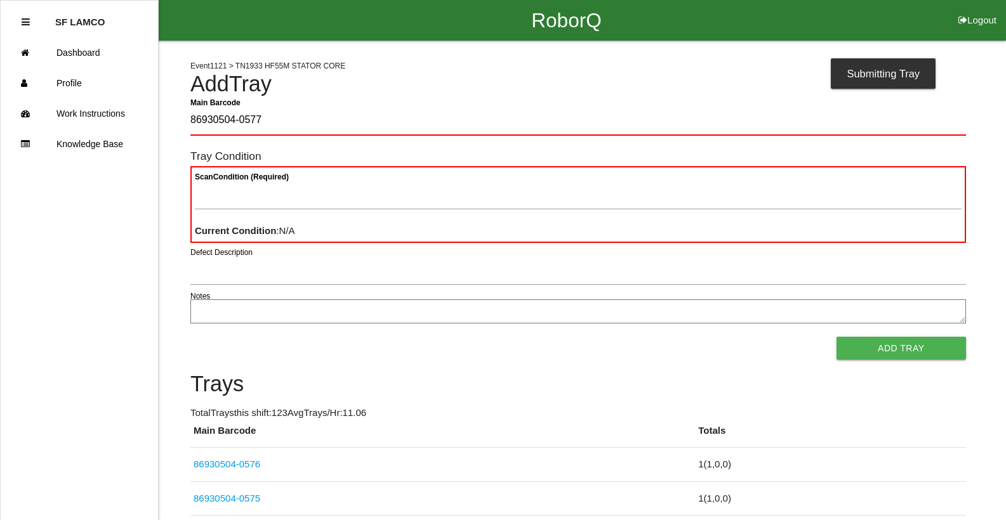
type Barcode "86930504-0577"
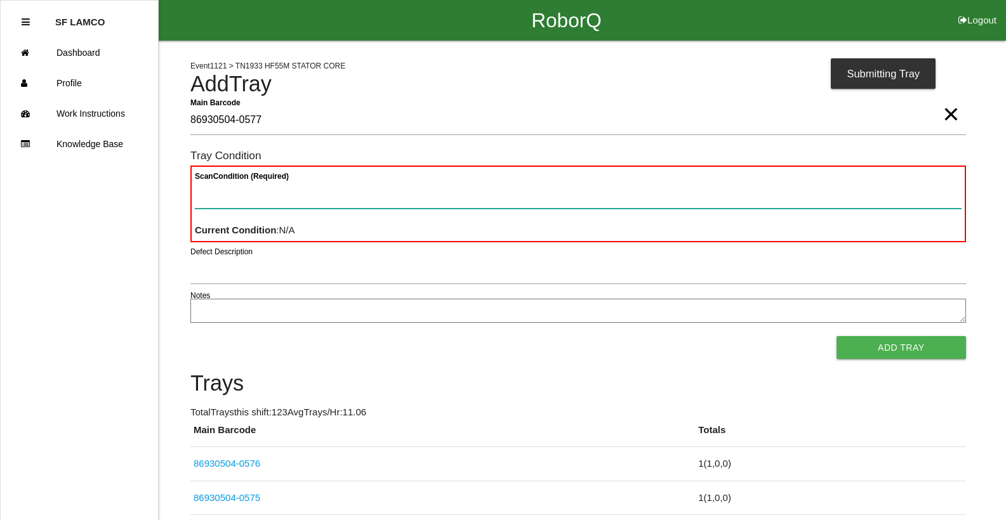
paste Condition "text"
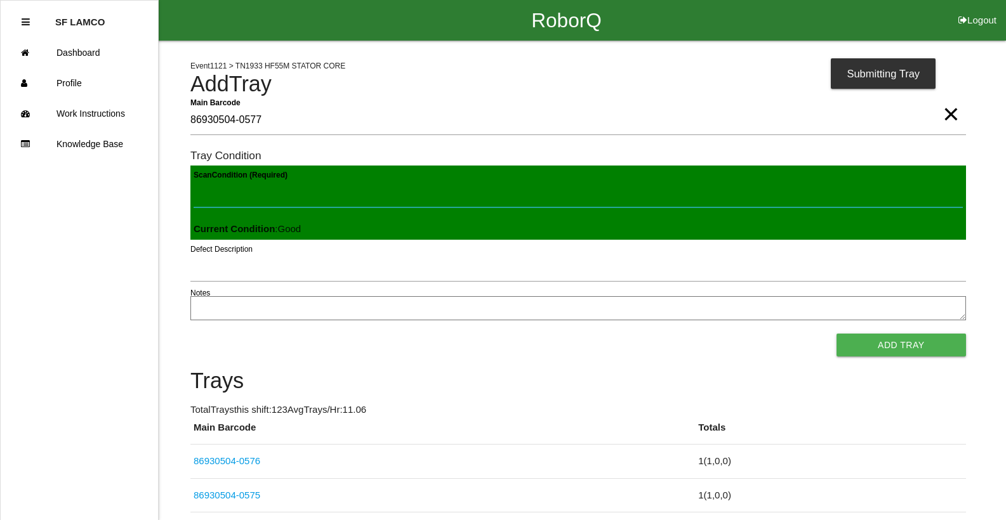
click at [837, 334] on button "Add Tray" at bounding box center [901, 345] width 129 height 23
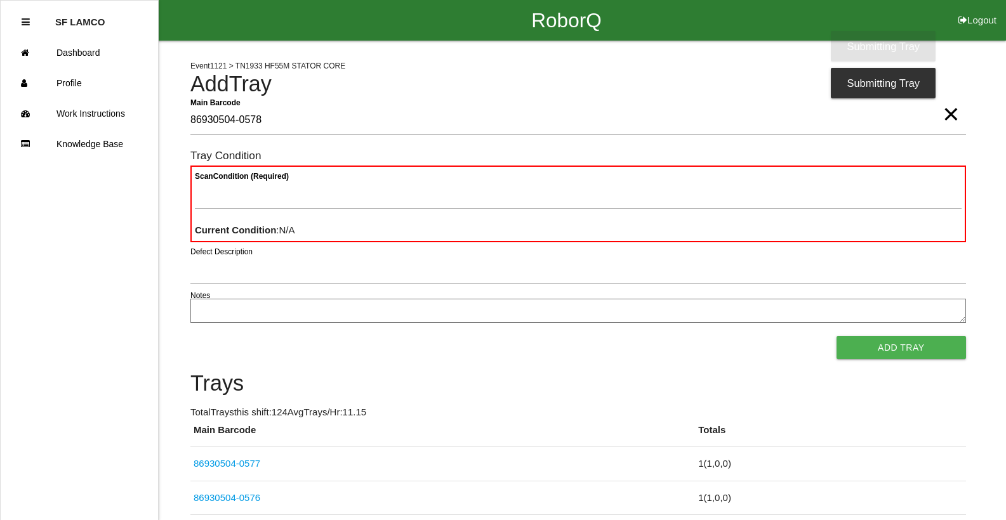
type Barcode "86930504-0578"
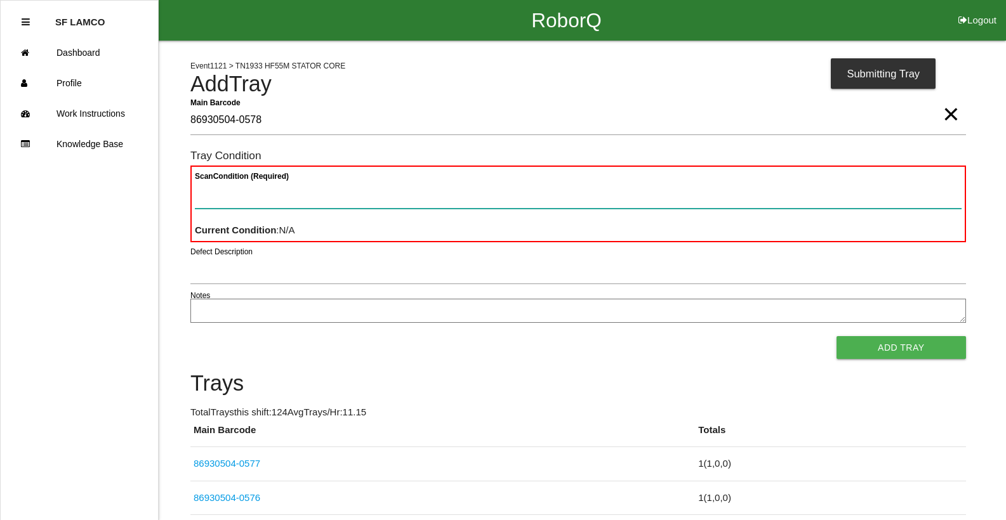
paste Condition "text"
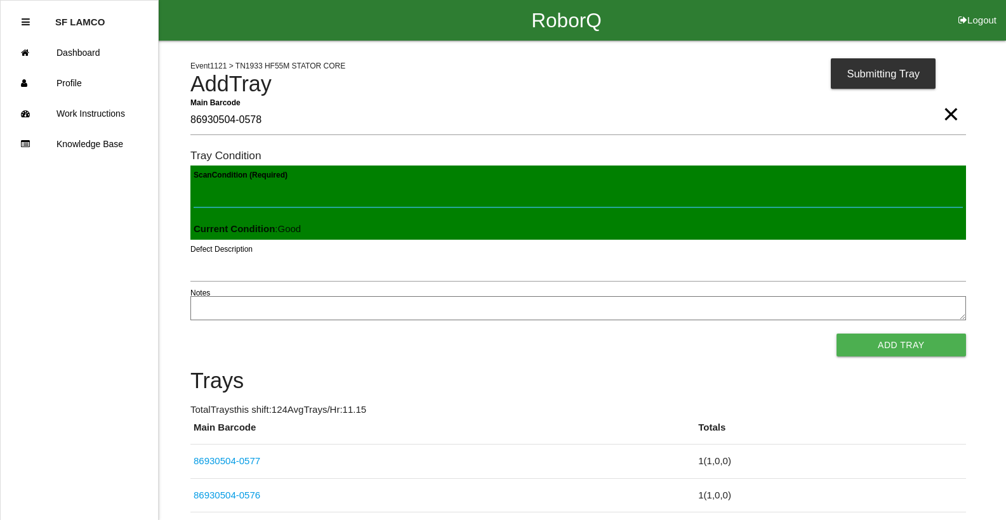
click at [837, 334] on button "Add Tray" at bounding box center [901, 345] width 129 height 23
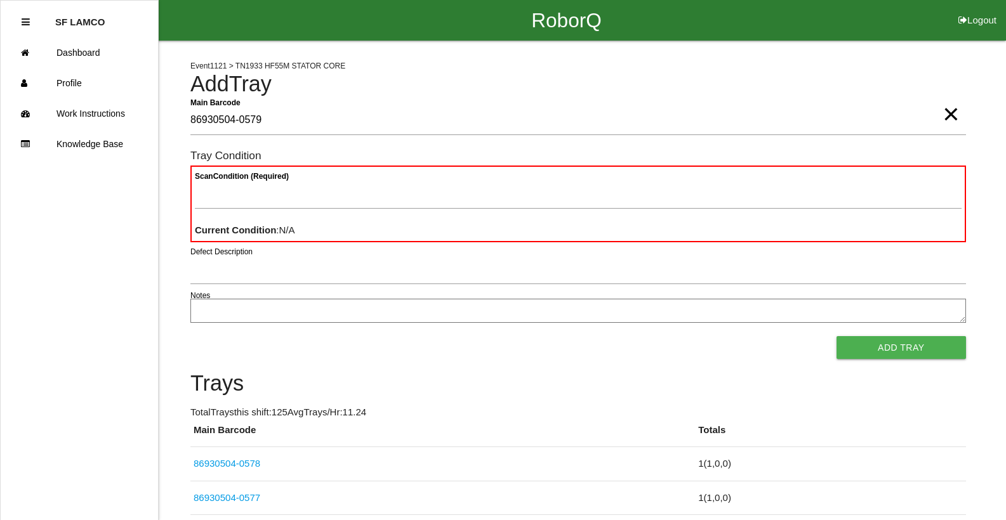
type Barcode "86930504-0579"
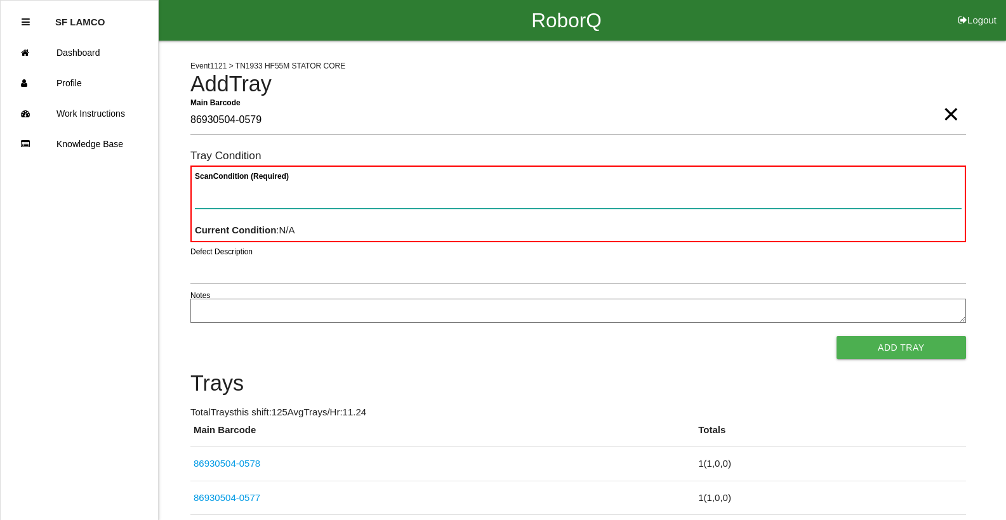
paste Condition "text"
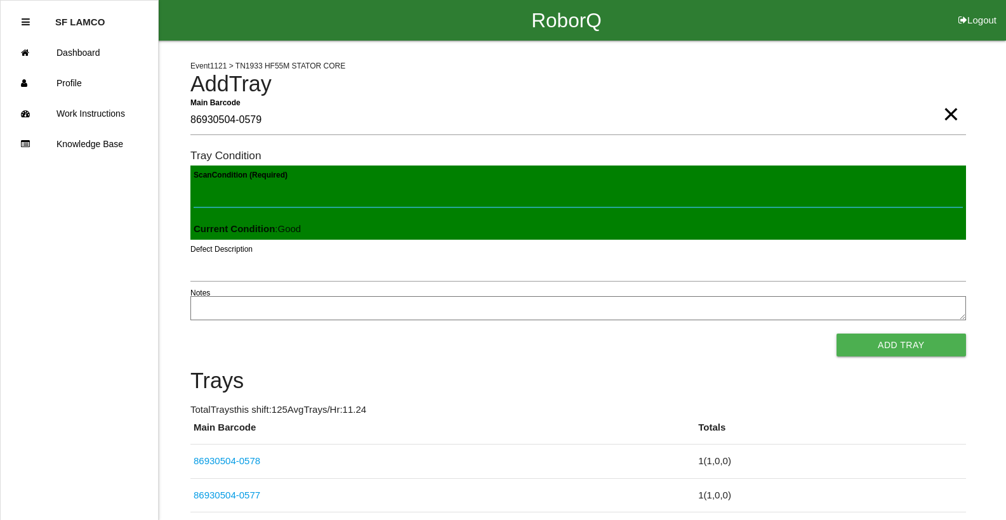
click at [837, 334] on button "Add Tray" at bounding box center [901, 345] width 129 height 23
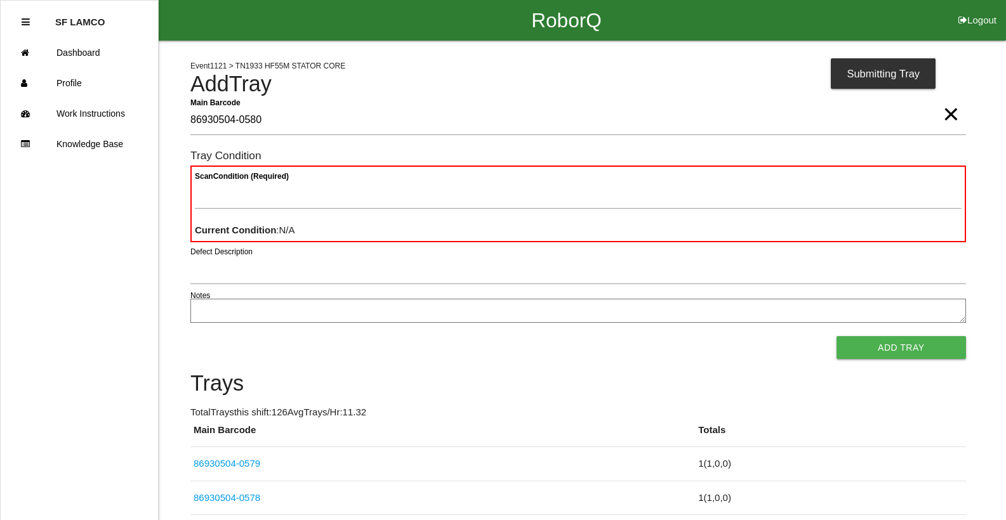
type Barcode "86930504-0580"
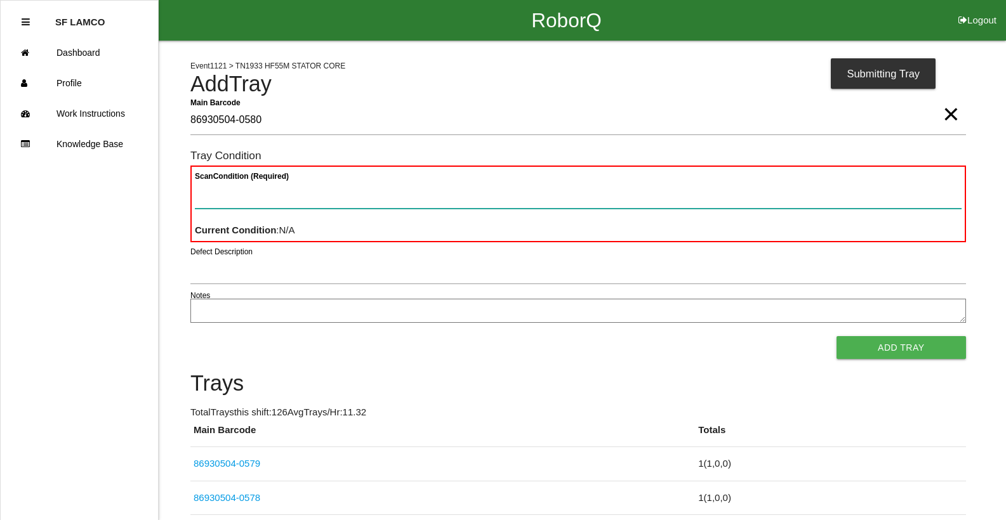
paste Condition "text"
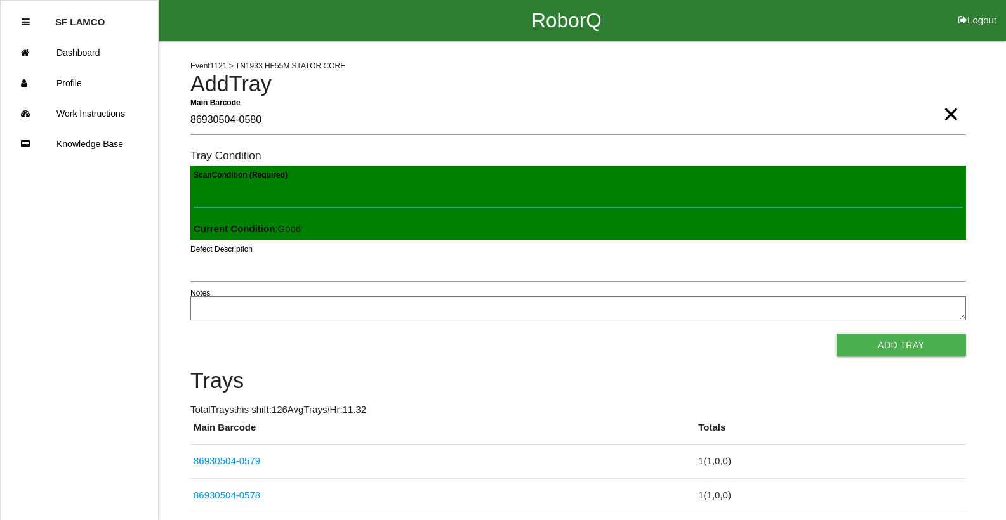
click at [837, 334] on button "Add Tray" at bounding box center [901, 345] width 129 height 23
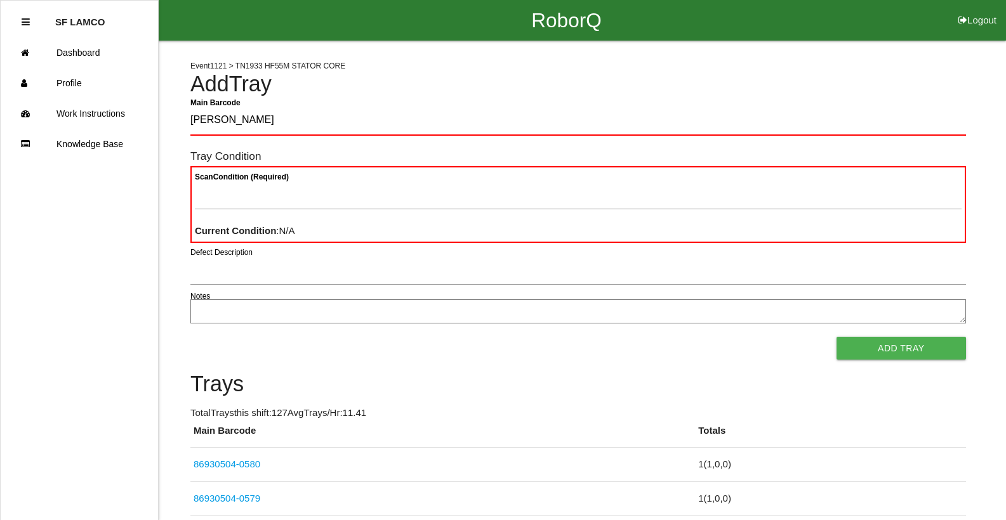
type Barcode "[PERSON_NAME]"
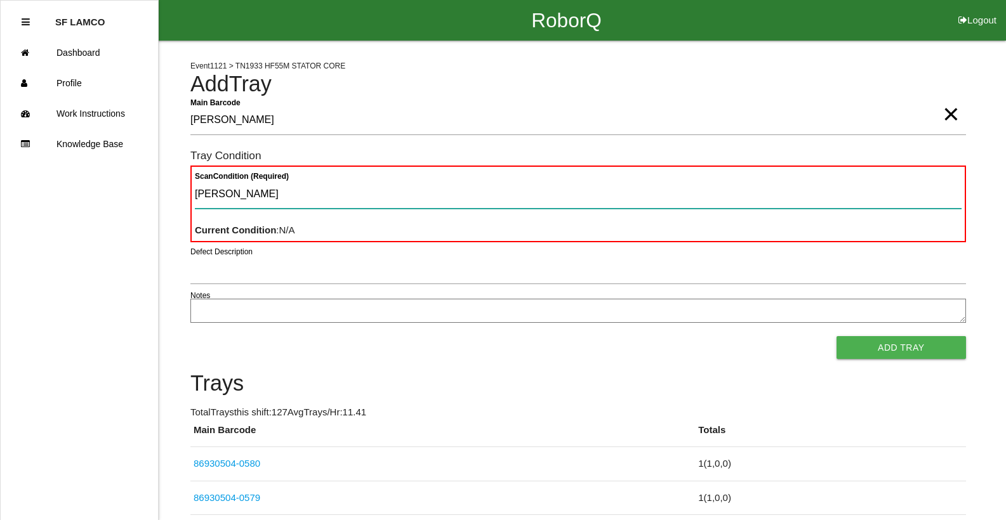
type Condition "[PERSON_NAME]"
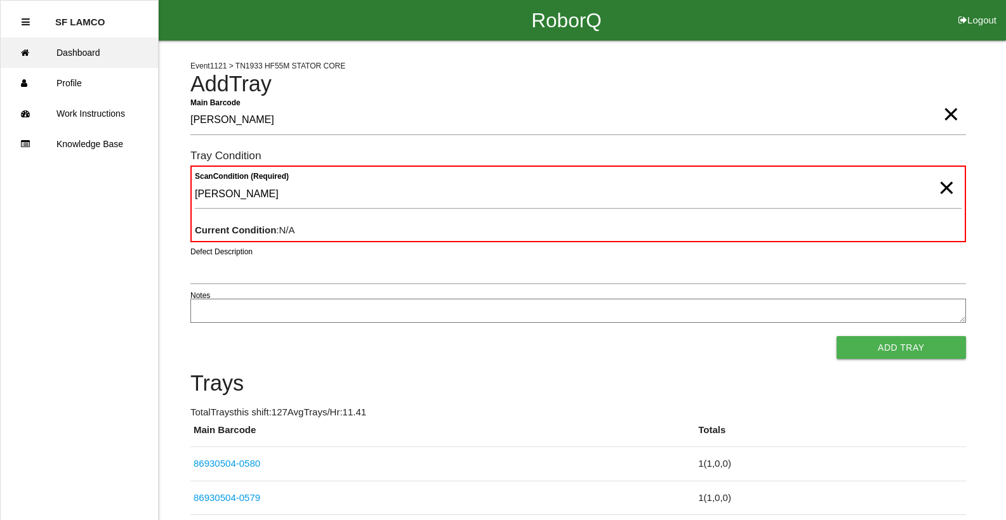
click at [127, 50] on link "Dashboard" at bounding box center [79, 52] width 157 height 30
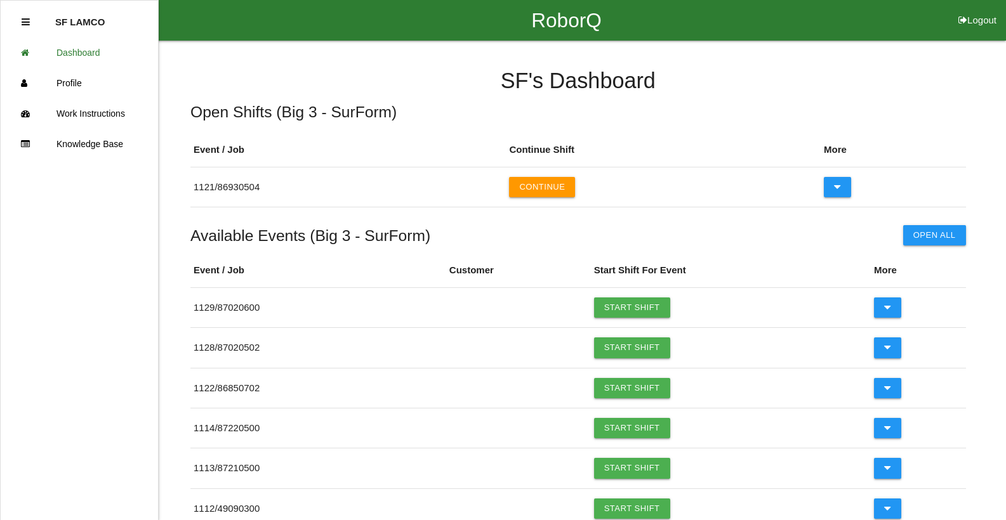
click at [861, 213] on div "Event / Job Continue Shift More 1121 / 86930504 Continue" at bounding box center [578, 170] width 776 height 87
click at [882, 277] on div "SF 's Dashboard Open Shifts ( Big 3 - SurForm ) Event / Job Continue Shift More…" at bounding box center [578, 426] width 776 height 771
